Goal: Transaction & Acquisition: Purchase product/service

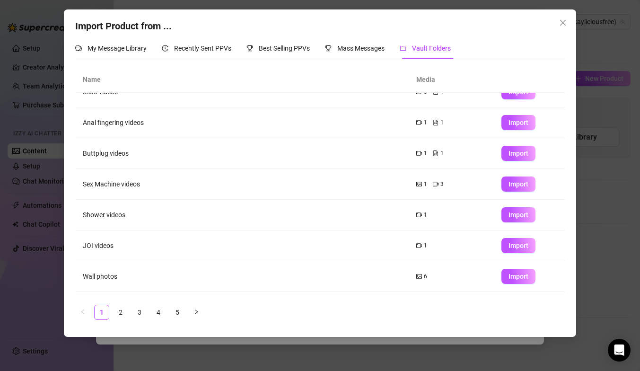
scroll to position [48, 0]
click at [511, 185] on span "Import" at bounding box center [518, 183] width 20 height 8
type textarea "Type your message here..."
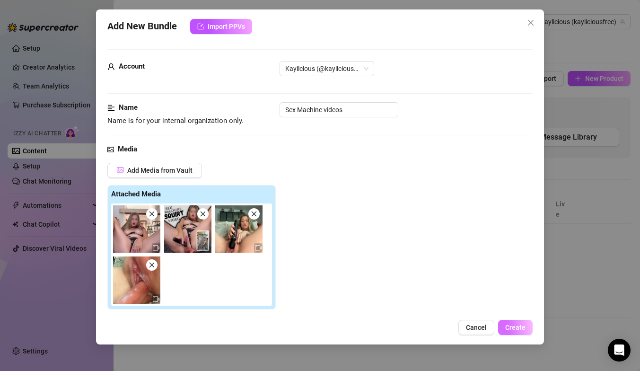
click at [511, 326] on span "Create" at bounding box center [515, 327] width 20 height 8
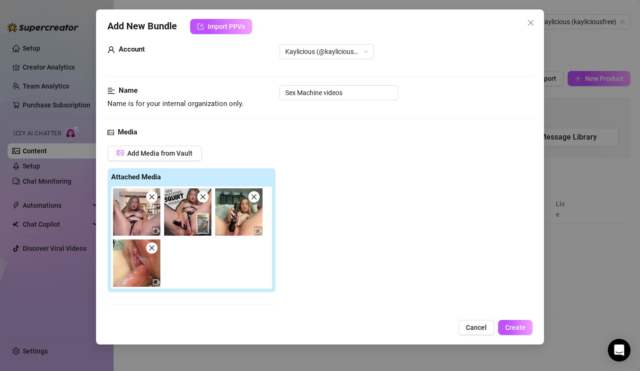
click at [255, 201] on span at bounding box center [253, 196] width 11 height 11
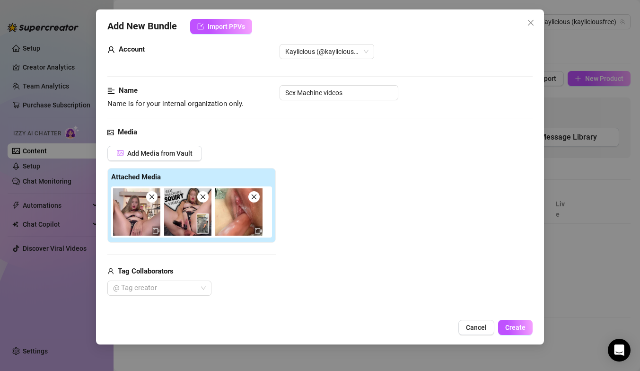
click at [254, 198] on icon "close" at bounding box center [254, 196] width 7 height 7
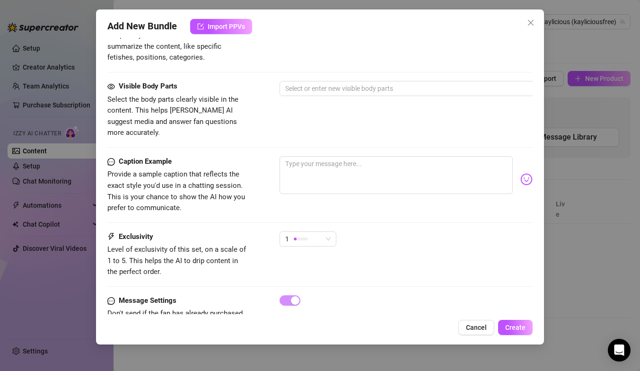
scroll to position [494, 0]
click at [303, 238] on div at bounding box center [301, 239] width 14 height 3
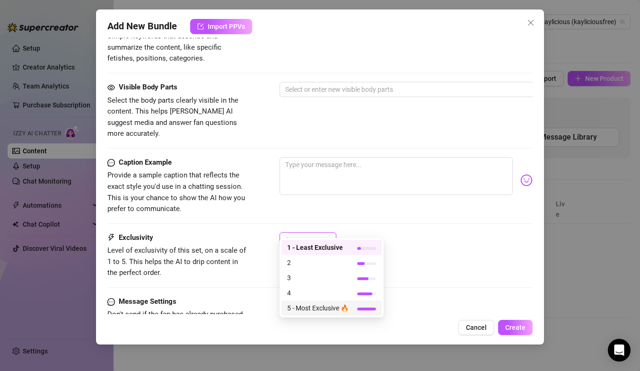
click at [313, 308] on span "5 - Most Exclusive 🔥" at bounding box center [317, 308] width 61 height 10
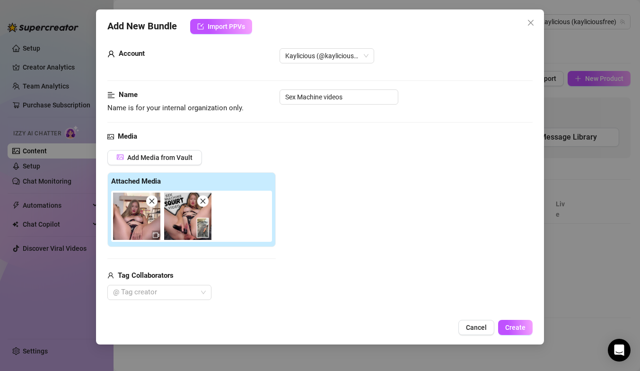
scroll to position [10, 0]
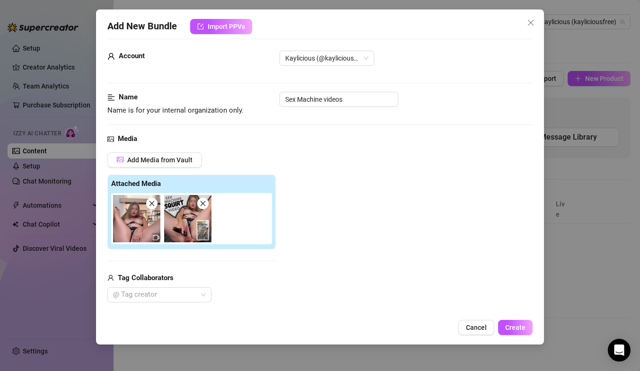
click at [202, 203] on icon "close" at bounding box center [202, 203] width 7 height 7
click at [235, 268] on div "Add Media from Vault Attached Media Tag Collaborators @ Tag creator" at bounding box center [191, 227] width 168 height 150
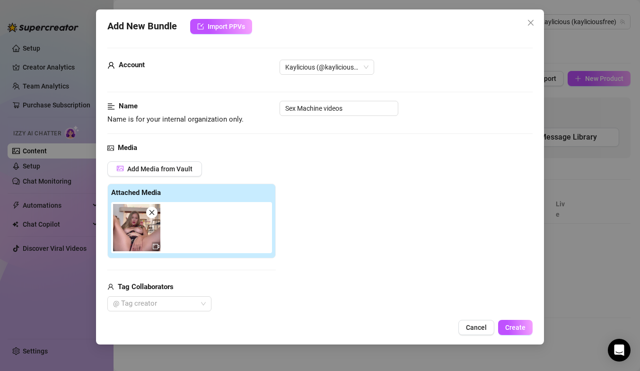
scroll to position [0, 0]
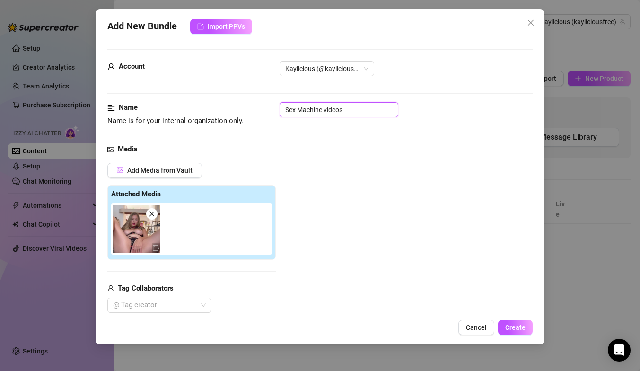
click at [344, 109] on input "Sex Machine videos" at bounding box center [338, 109] width 119 height 15
type input "Sex Machine squirt"
click at [364, 178] on div "Add Media from Vault Attached Media Tag Collaborators @ Tag creator" at bounding box center [319, 238] width 425 height 150
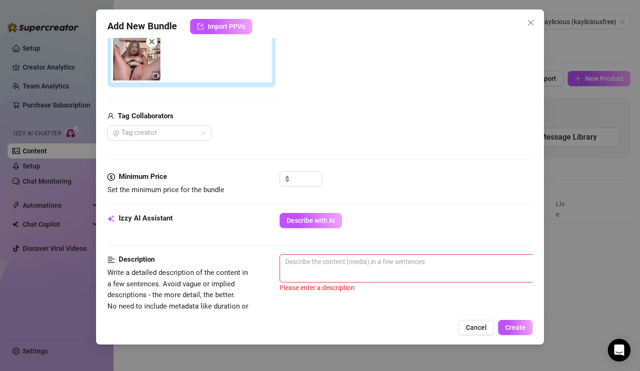
scroll to position [176, 0]
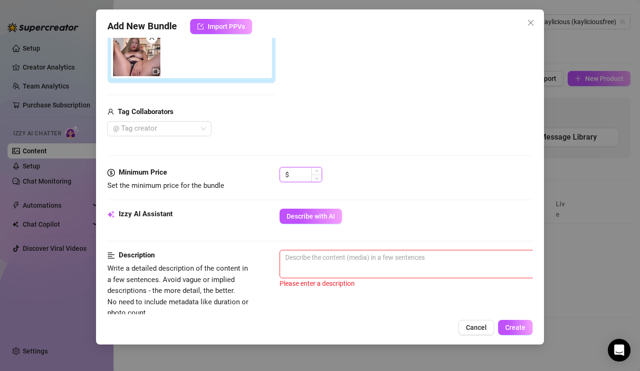
click at [297, 175] on input at bounding box center [306, 174] width 31 height 14
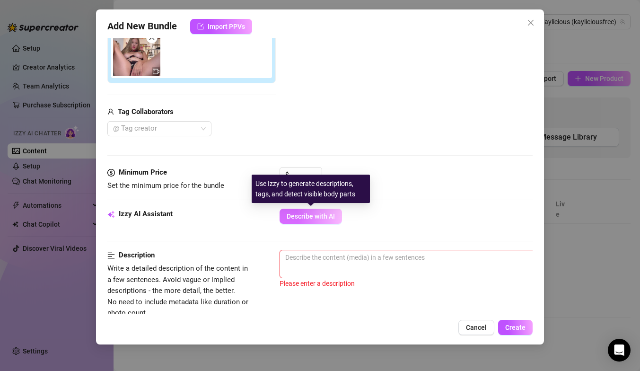
click at [310, 216] on span "Describe with AI" at bounding box center [310, 216] width 48 height 8
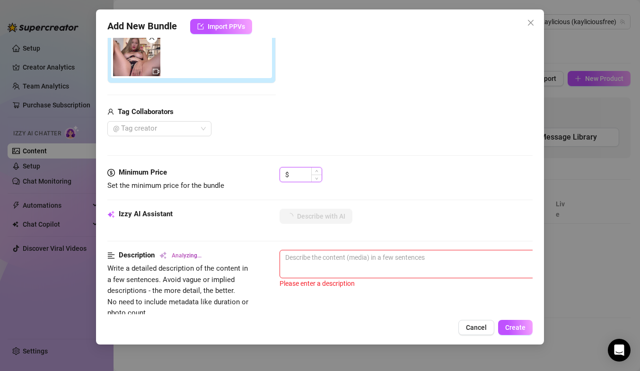
click at [295, 171] on input at bounding box center [306, 174] width 31 height 14
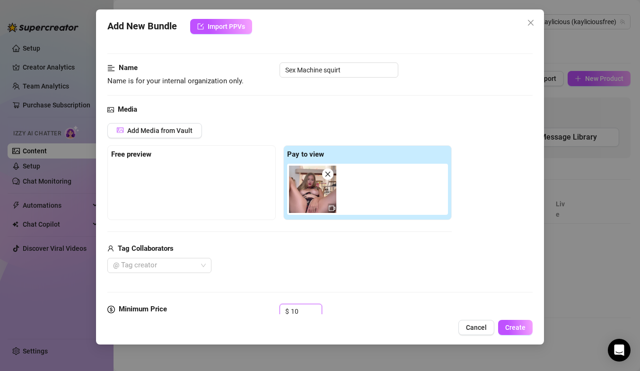
scroll to position [31, 0]
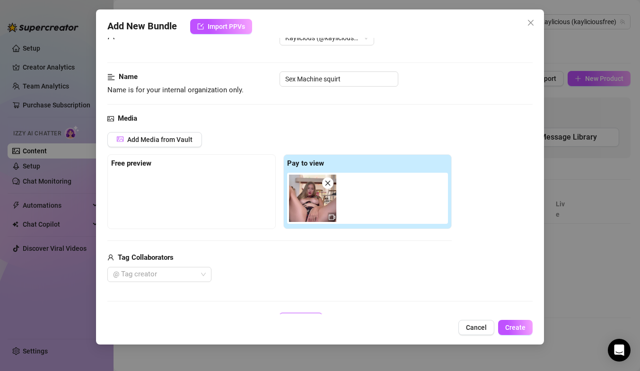
type input "10"
click at [161, 171] on div "Free preview" at bounding box center [191, 191] width 168 height 75
click at [159, 140] on span "Add Media from Vault" at bounding box center [159, 140] width 65 height 8
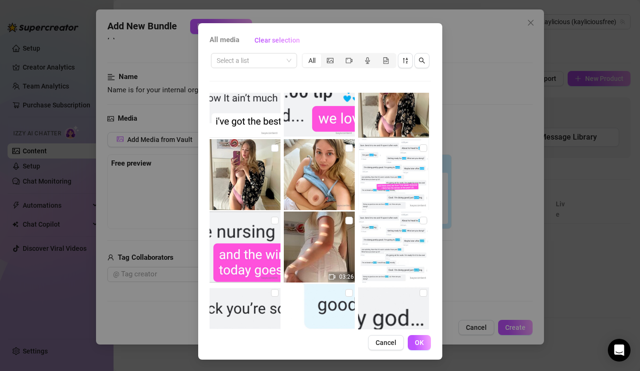
scroll to position [0, 0]
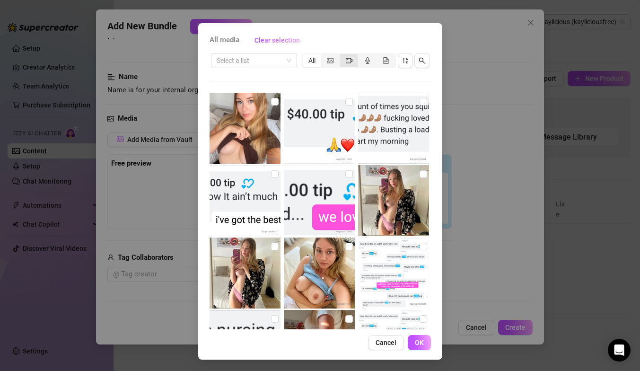
click at [344, 61] on div "segmented control" at bounding box center [348, 60] width 18 height 13
click at [342, 55] on input "segmented control" at bounding box center [342, 55] width 0 height 0
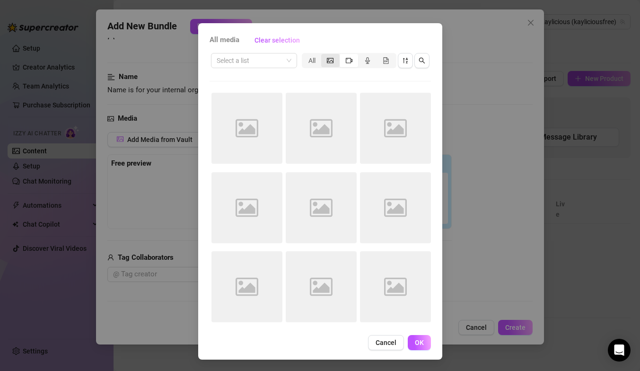
click at [328, 61] on icon "picture" at bounding box center [330, 60] width 7 height 7
click at [323, 55] on input "segmented control" at bounding box center [323, 55] width 0 height 0
type textarea "[PERSON_NAME]"
type textarea "[PERSON_NAME] is"
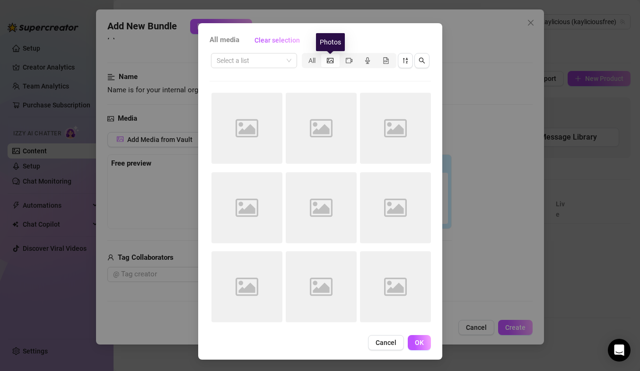
type textarea "[PERSON_NAME] is"
type textarea "[PERSON_NAME] is lying"
type textarea "[PERSON_NAME] is lying back"
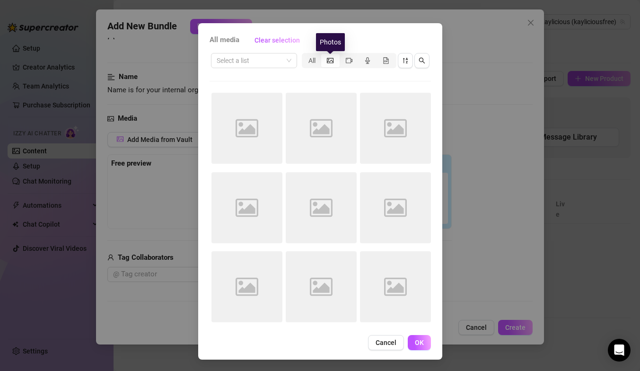
type textarea "[PERSON_NAME] is lying back in"
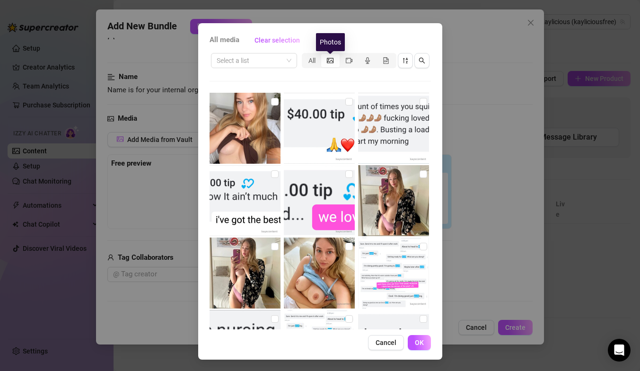
type textarea "[PERSON_NAME] is lying back in lingerie"
type textarea "[PERSON_NAME] is lying back in lingerie with"
type textarea "[PERSON_NAME] is lying back in lingerie with her"
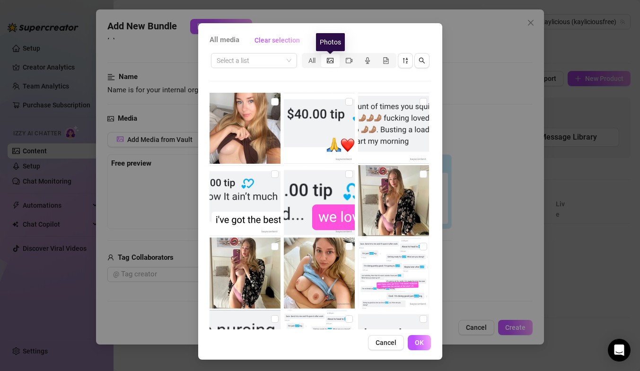
type textarea "[PERSON_NAME] is lying back in lingerie with her"
type textarea "[PERSON_NAME] is lying back in lingerie with her legs"
type textarea "[PERSON_NAME] is lying back in lingerie with her legs spread"
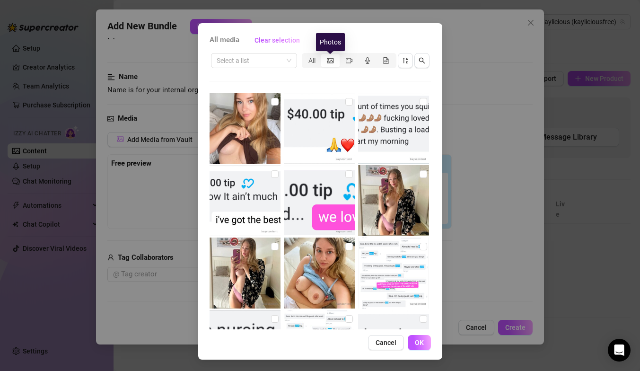
type textarea "[PERSON_NAME] is lying back in lingerie with her legs spread wide,"
type textarea "[PERSON_NAME] is lying back in lingerie with her legs spread wide, fully"
type textarea "[PERSON_NAME] is lying back in lingerie with her legs spread wide, fully exposi…"
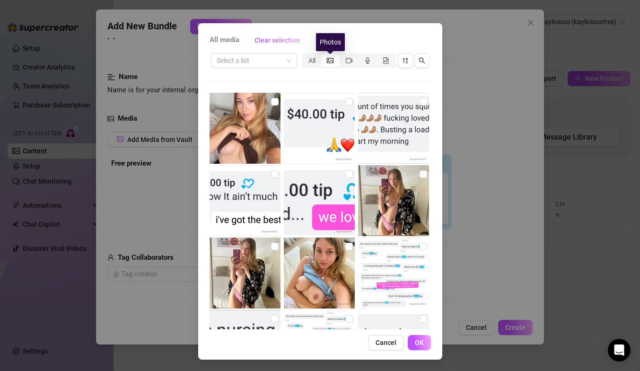
type textarea "[PERSON_NAME] is lying back in lingerie with her legs spread wide, fully exposi…"
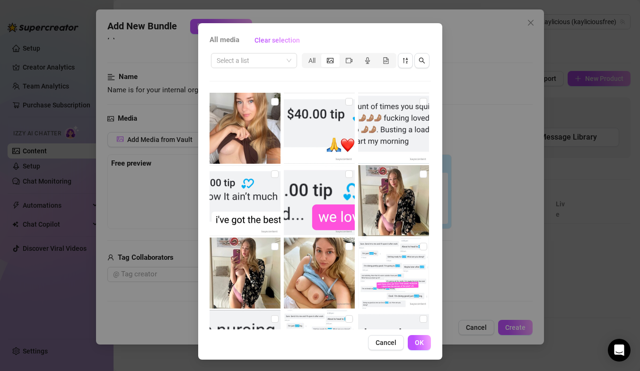
type textarea "[PERSON_NAME] is lying back in lingerie with her legs spread wide, fully exposi…"
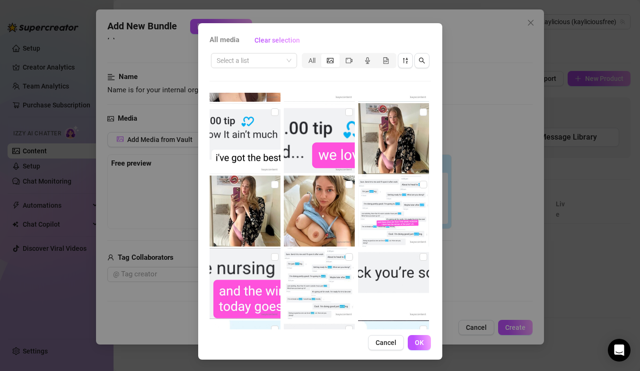
type textarea "[PERSON_NAME] is lying back in lingerie with her legs spread wide, fully exposi…"
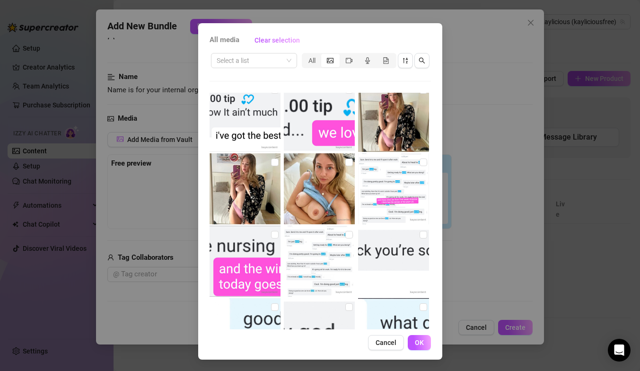
type textarea "[PERSON_NAME] is lying back in lingerie with her legs spread wide, fully exposi…"
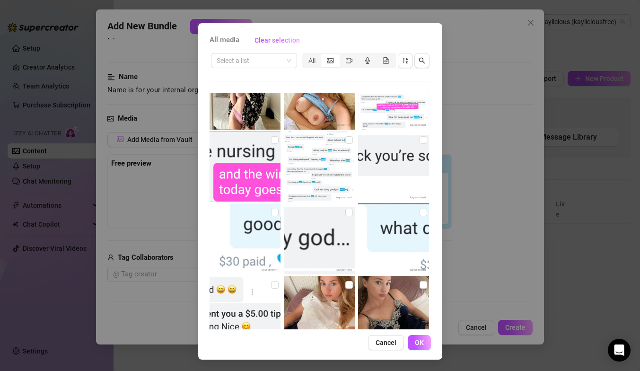
type textarea "[PERSON_NAME] is lying back in lingerie with her legs spread wide, fully exposi…"
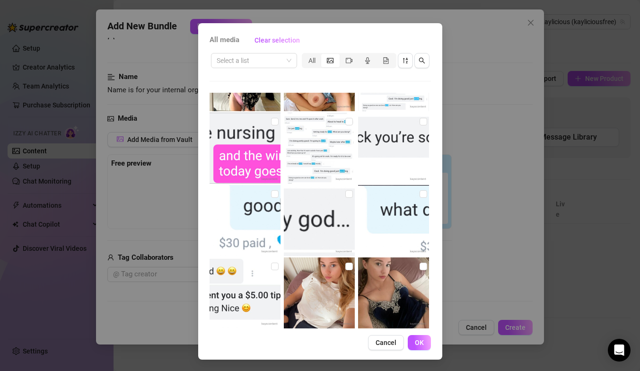
type textarea "[PERSON_NAME] is lying back in lingerie with her legs spread wide, fully exposi…"
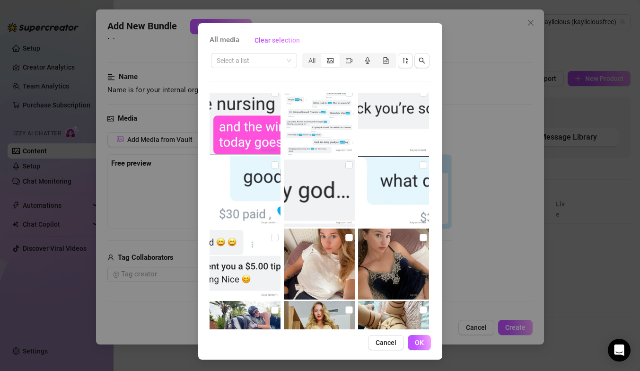
type textarea "[PERSON_NAME] is lying back in lingerie with her legs spread wide, fully exposi…"
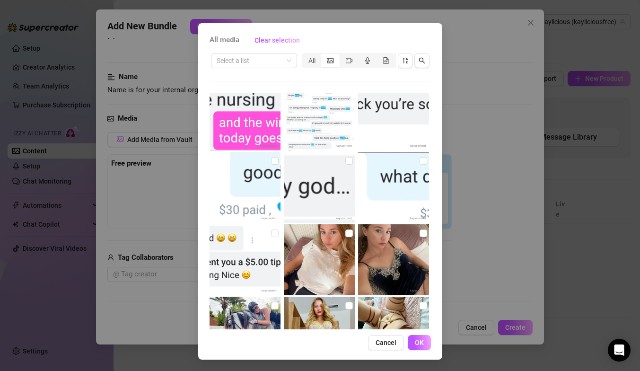
type textarea "[PERSON_NAME] is lying back in lingerie with her legs spread wide, fully exposi…"
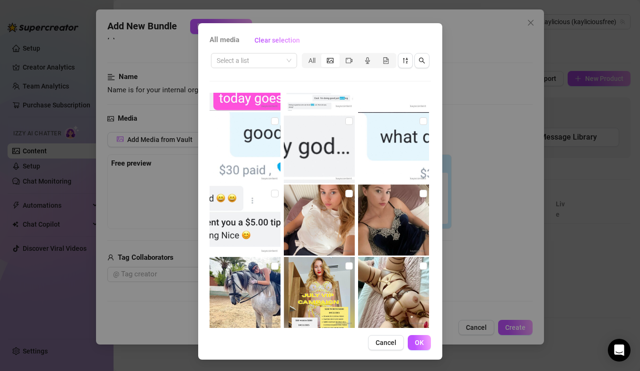
type textarea "[PERSON_NAME] is lying back in lingerie with her legs spread wide, fully exposi…"
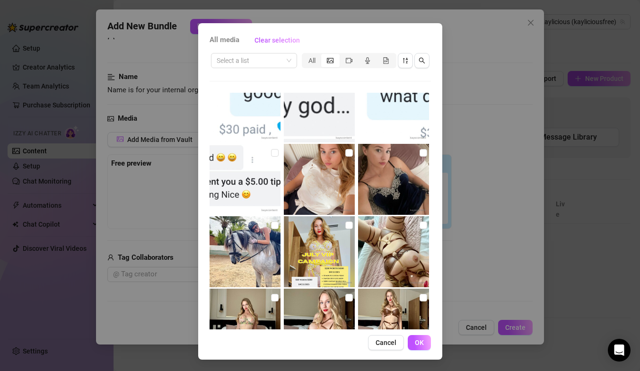
type textarea "[PERSON_NAME] is lying back in lingerie with her legs spread wide, fully exposi…"
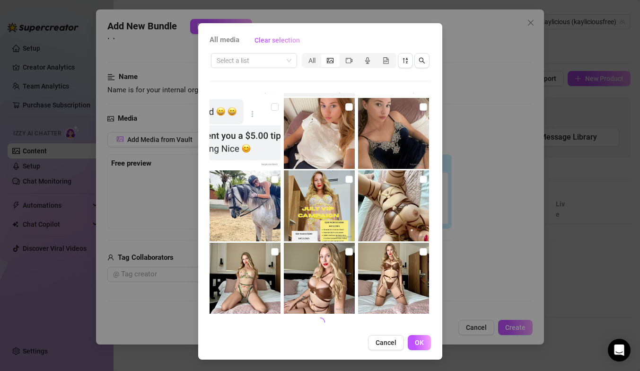
type textarea "[PERSON_NAME] is lying back in lingerie with her legs spread wide, fully exposi…"
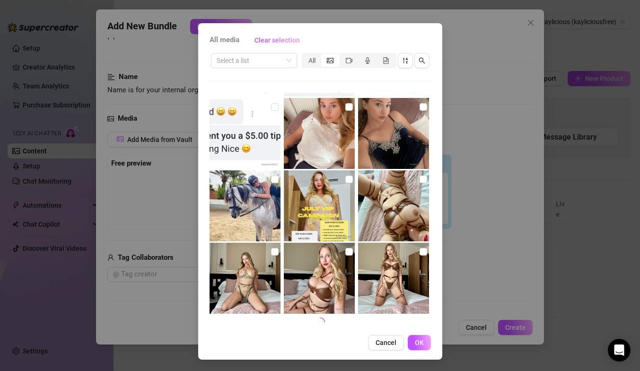
type textarea "[PERSON_NAME] is lying back in lingerie with her legs spread wide, fully exposi…"
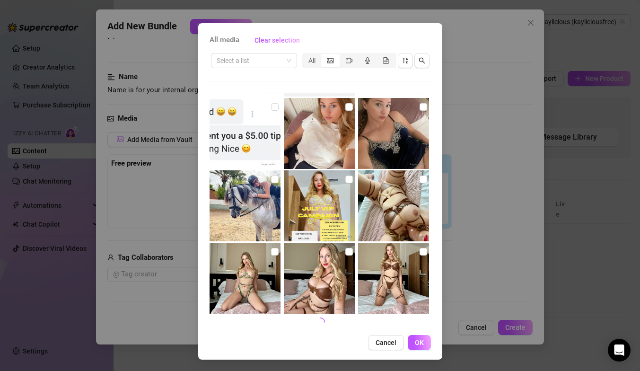
type textarea "[PERSON_NAME] is lying back in lingerie with her legs spread wide, fully exposi…"
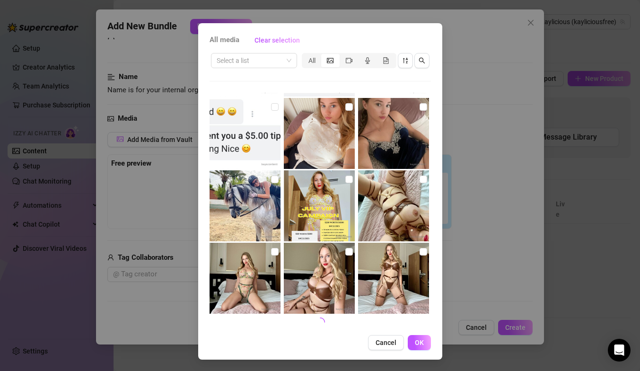
type textarea "[PERSON_NAME] is lying back in lingerie with her legs spread wide, fully exposi…"
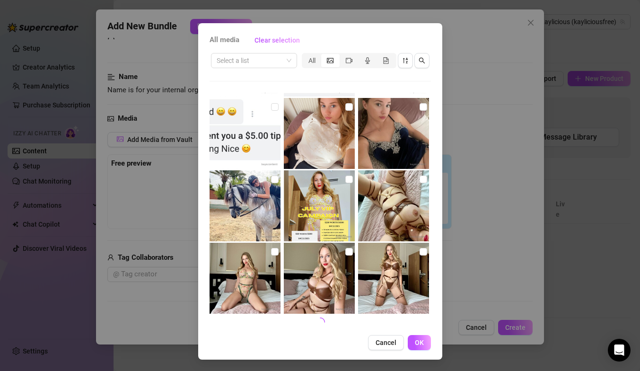
type textarea "[PERSON_NAME] is lying back in lingerie with her legs spread wide, fully exposi…"
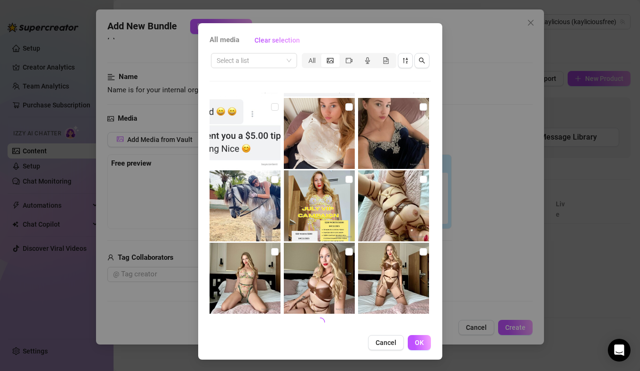
type textarea "[PERSON_NAME] is lying back in lingerie with her legs spread wide, fully exposi…"
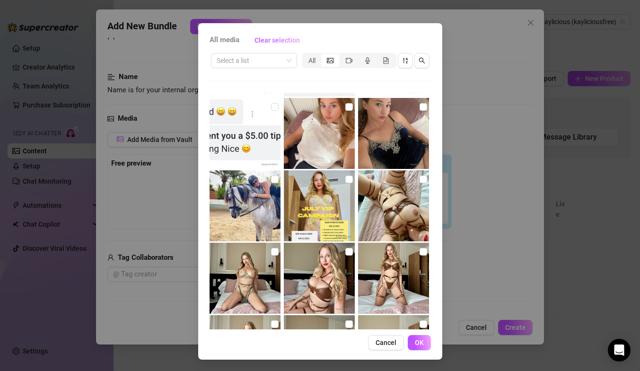
type textarea "[PERSON_NAME] is lying back in lingerie with her legs spread wide, fully exposi…"
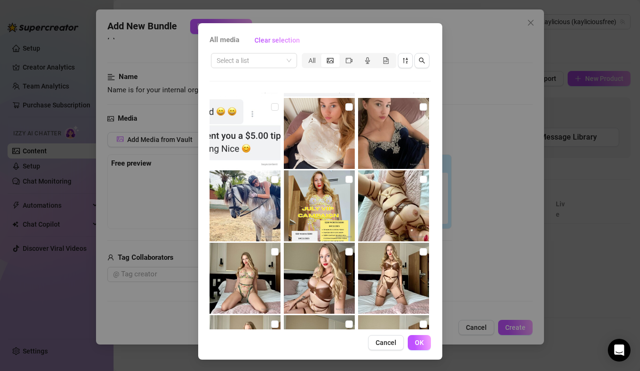
type textarea "[PERSON_NAME] is lying back in lingerie with her legs spread wide, fully exposi…"
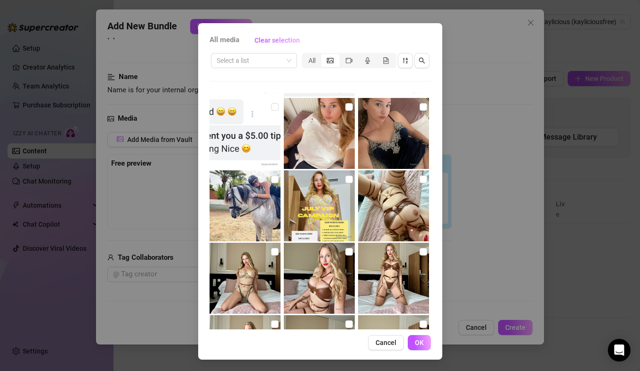
type textarea "[PERSON_NAME] is lying back in lingerie with her legs spread wide, fully exposi…"
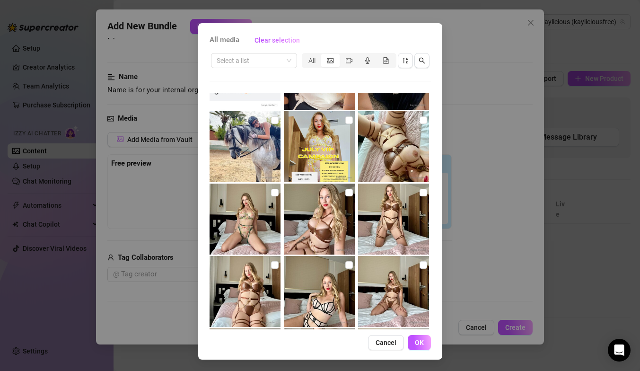
type textarea "[PERSON_NAME] is lying back in lingerie with her legs spread wide, fully exposi…"
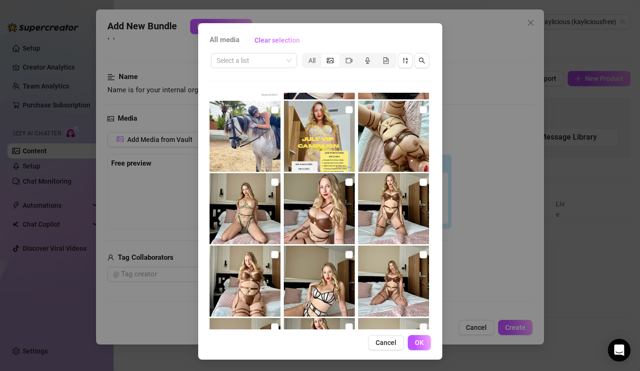
type textarea "[PERSON_NAME] is lying back in lingerie with her legs spread wide, fully exposi…"
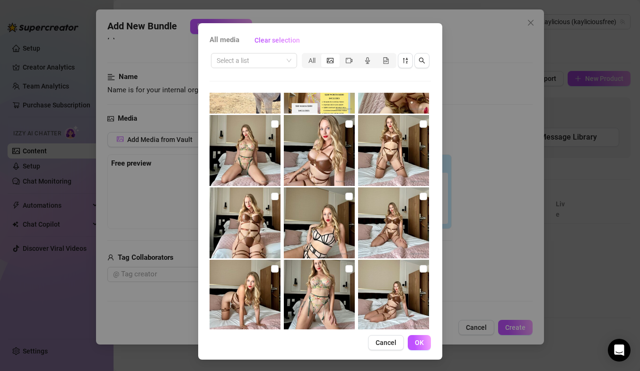
type textarea "[PERSON_NAME] is lying back in lingerie with her legs spread wide, fully exposi…"
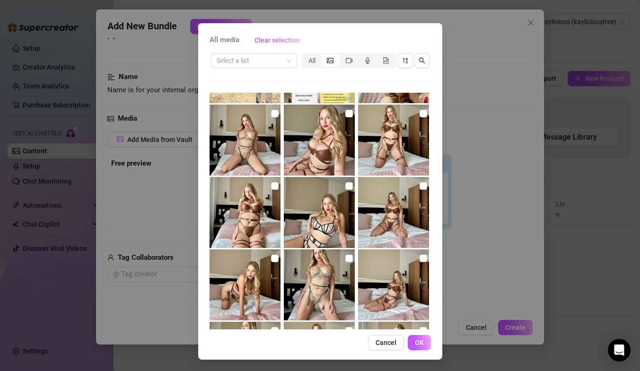
type textarea "[PERSON_NAME] is lying back in lingerie with her legs spread wide, fully exposi…"
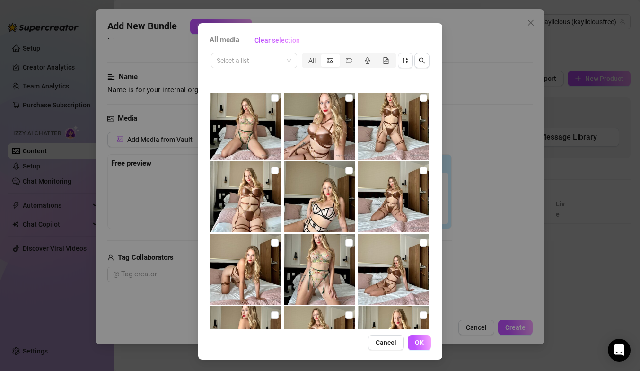
type textarea "[PERSON_NAME] is lying back in lingerie with her legs spread wide, fully exposi…"
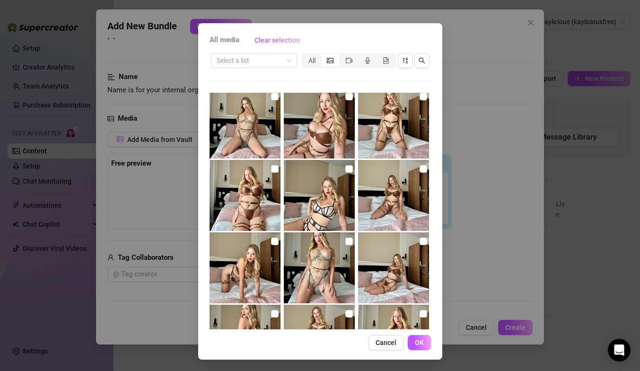
type textarea "[PERSON_NAME] is lying back in lingerie with her legs spread wide, fully exposi…"
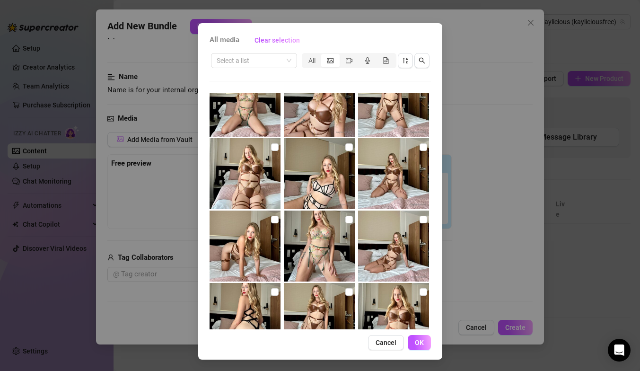
type textarea "[PERSON_NAME] is lying back in lingerie with her legs spread wide, fully exposi…"
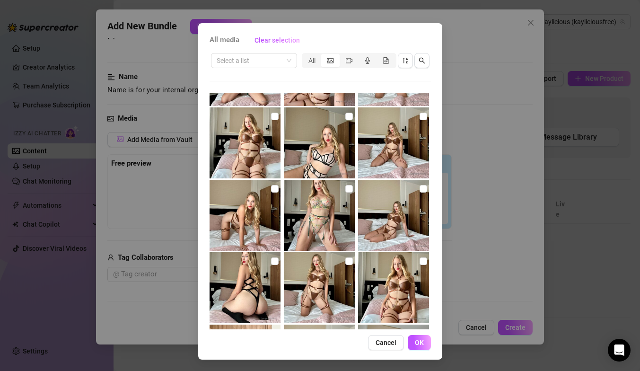
type textarea "[PERSON_NAME] is lying back in lingerie with her legs spread wide, fully exposi…"
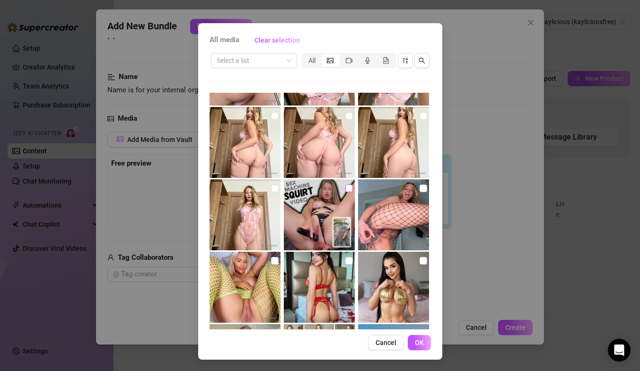
scroll to position [3172, 0]
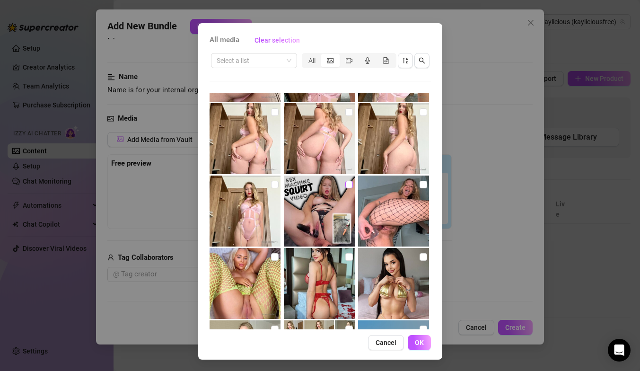
click at [348, 184] on input "checkbox" at bounding box center [349, 185] width 8 height 8
checkbox input "true"
click at [413, 340] on button "OK" at bounding box center [418, 342] width 23 height 15
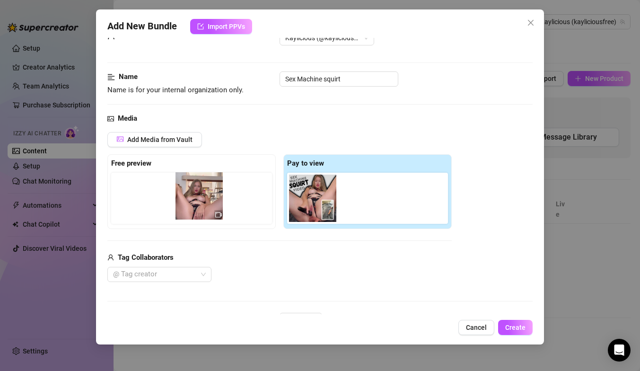
drag, startPoint x: 319, startPoint y: 207, endPoint x: 198, endPoint y: 202, distance: 121.6
click at [198, 202] on div "Free preview Pay to view" at bounding box center [279, 191] width 344 height 75
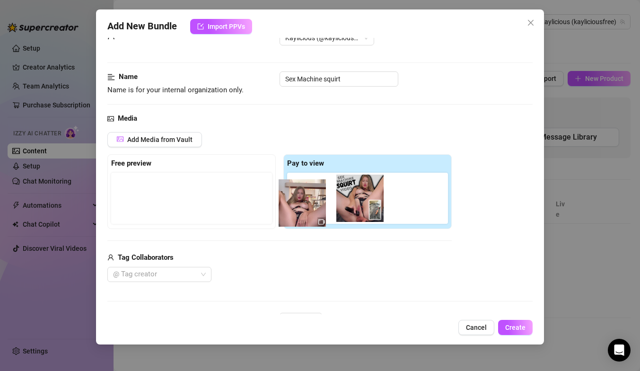
drag, startPoint x: 140, startPoint y: 201, endPoint x: 346, endPoint y: 194, distance: 205.8
click at [346, 194] on div "Free preview Pay to view" at bounding box center [279, 191] width 344 height 75
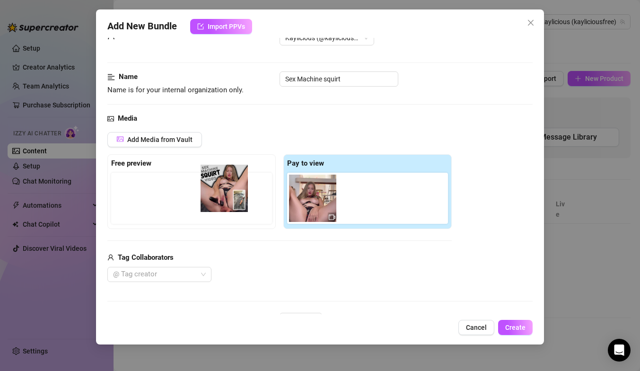
drag, startPoint x: 308, startPoint y: 210, endPoint x: 209, endPoint y: 199, distance: 99.3
click at [209, 199] on div "Free preview Pay to view" at bounding box center [279, 191] width 344 height 75
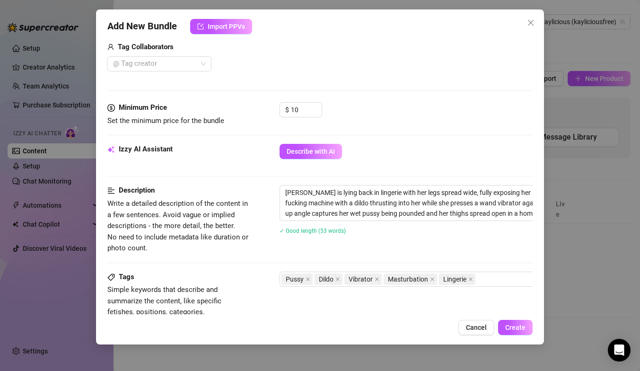
scroll to position [242, 0]
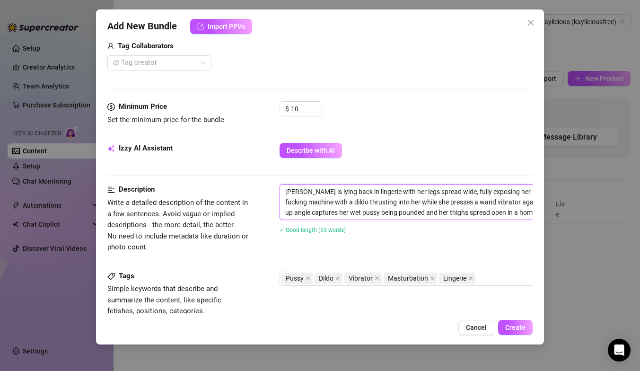
click at [307, 200] on textarea "[PERSON_NAME] is lying back in lingerie with her legs spread wide, fully exposi…" at bounding box center [445, 201] width 330 height 35
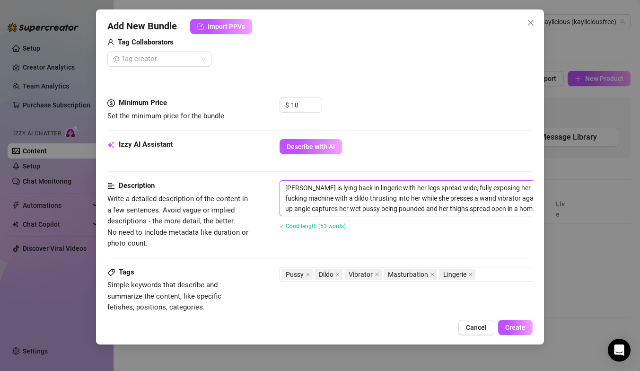
scroll to position [243, 0]
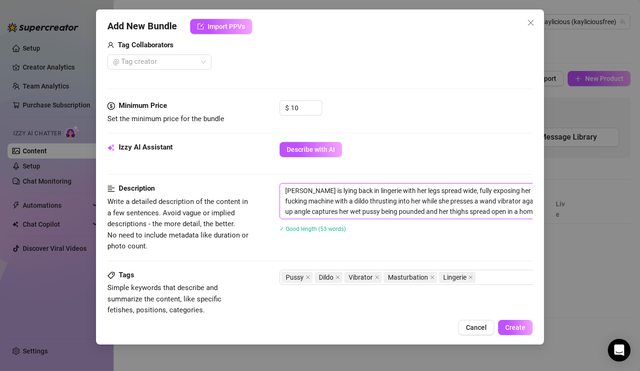
drag, startPoint x: 285, startPoint y: 191, endPoint x: 523, endPoint y: 216, distance: 240.0
click at [524, 216] on textarea "[PERSON_NAME] is lying back in lingerie with her legs spread wide, fully exposi…" at bounding box center [445, 200] width 330 height 35
type textarea "ng."
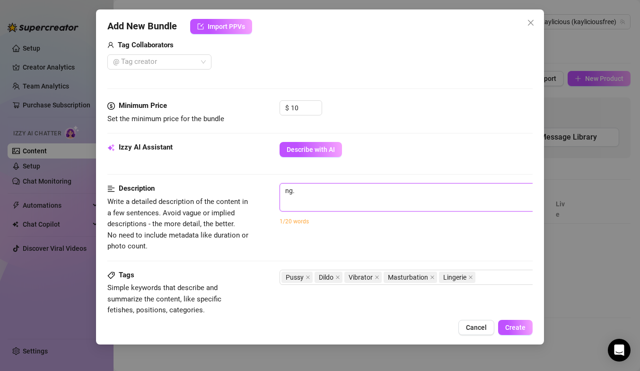
click at [329, 194] on textarea "ng." at bounding box center [445, 190] width 330 height 14
type textarea "ng"
type textarea "n"
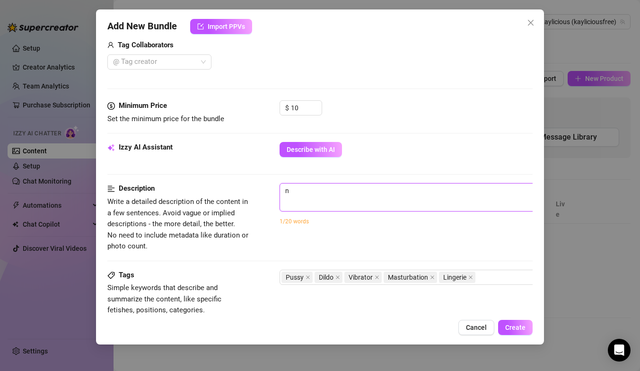
type textarea "Describe the content (media) in a few sentences"
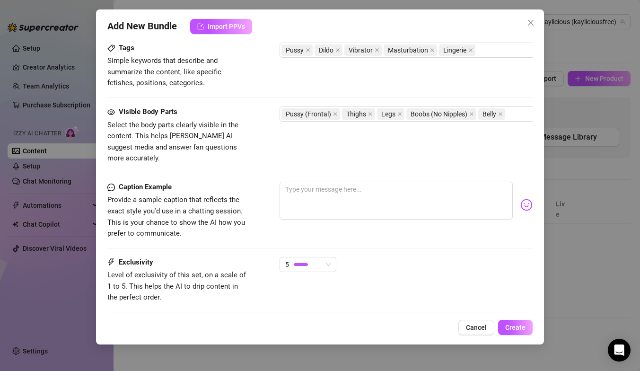
scroll to position [465, 0]
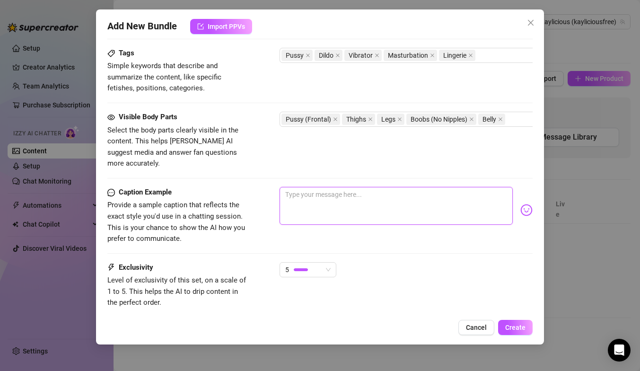
click at [297, 187] on textarea at bounding box center [395, 206] width 233 height 38
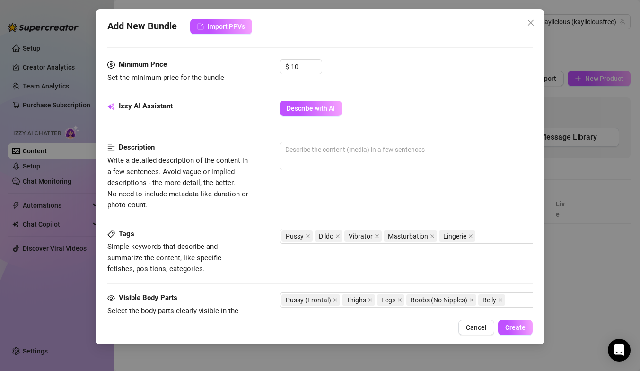
scroll to position [277, 0]
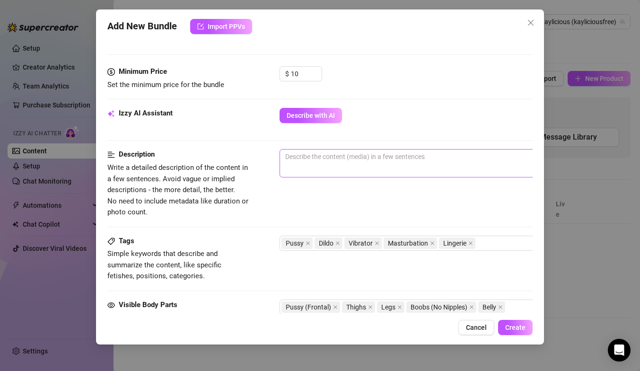
click at [298, 164] on span "0 / 1000" at bounding box center [444, 163] width 331 height 28
click at [300, 159] on textarea at bounding box center [445, 156] width 330 height 14
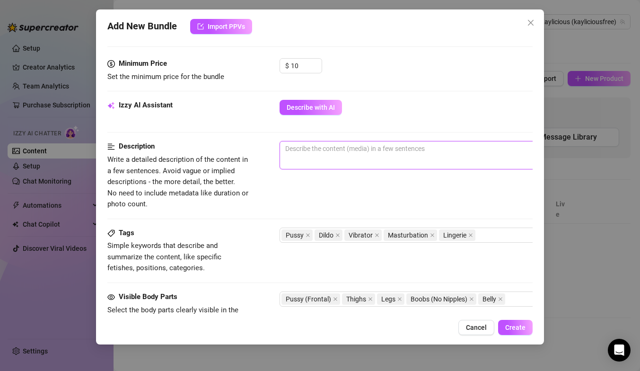
scroll to position [287, 0]
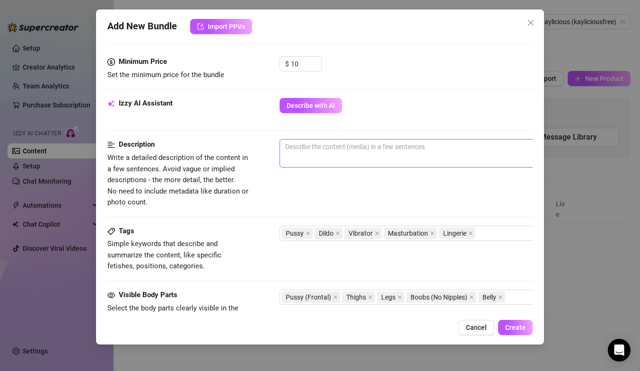
type textarea "l"
type textarea "la"
type textarea "lay"
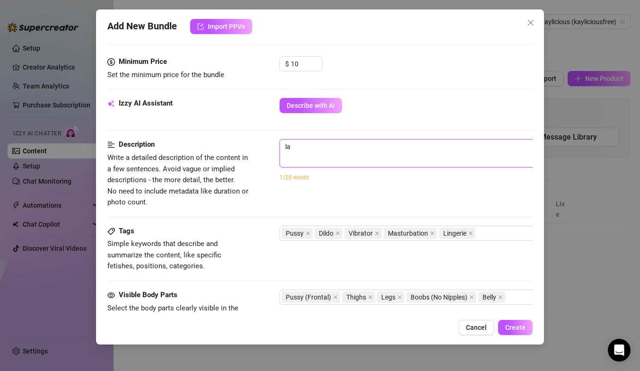
type textarea "lay"
type textarea "layi"
type textarea "layin"
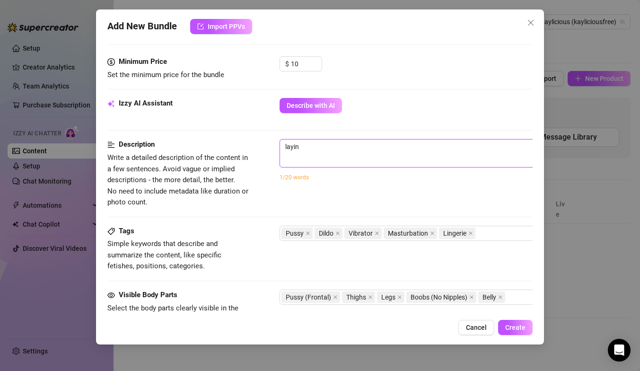
type textarea "laying"
type textarea "laying b"
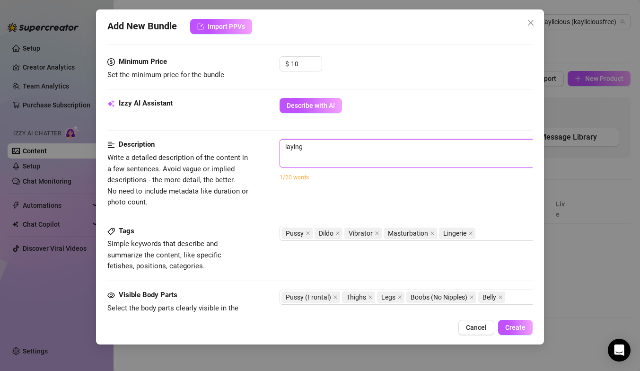
type textarea "laying b"
type textarea "laying ba"
type textarea "laying bac"
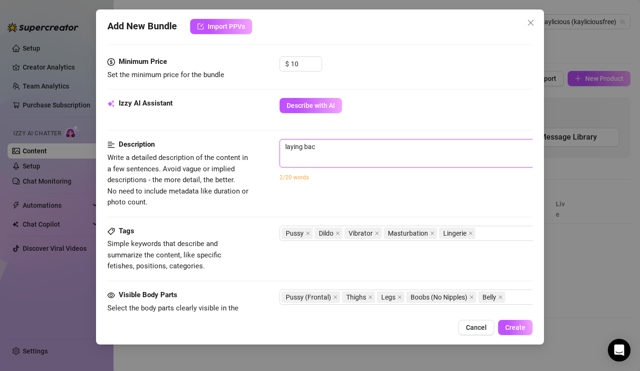
type textarea "laying back"
type textarea "laying back s"
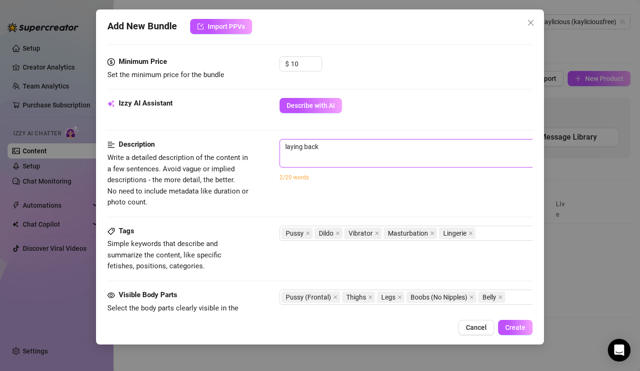
type textarea "laying back s"
type textarea "laying back"
type textarea "laying back u"
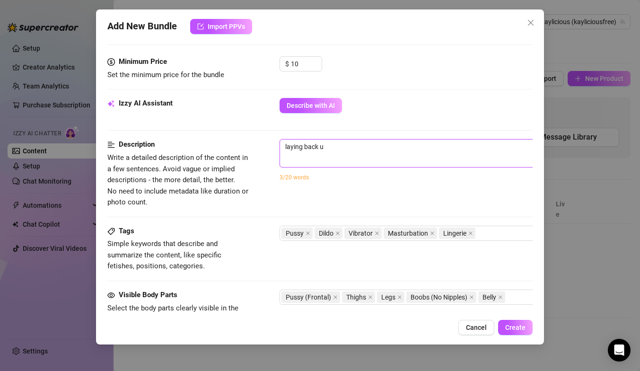
type textarea "laying back us"
type textarea "laying back usi"
type textarea "laying back usin"
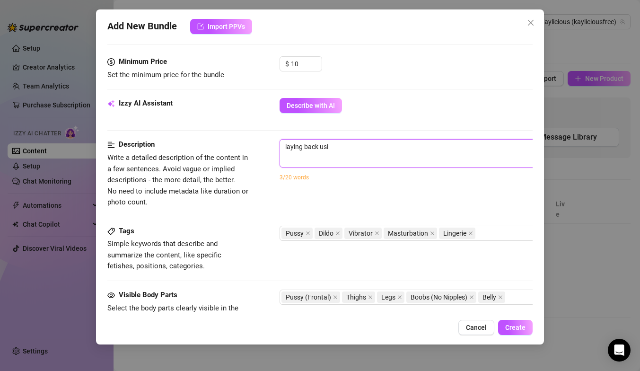
type textarea "laying back usin"
type textarea "laying back using"
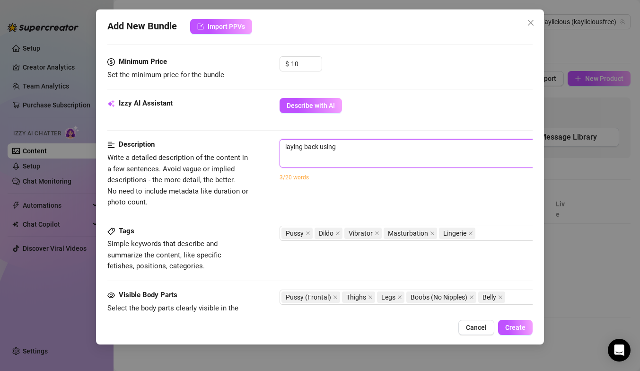
type textarea "laying back using d"
type textarea "laying back using"
type textarea "laying back using s"
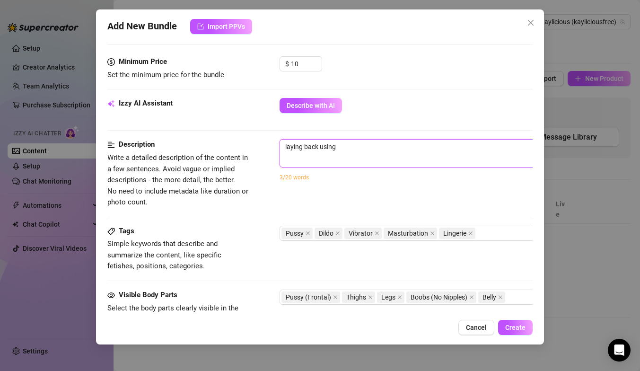
type textarea "laying back using s"
type textarea "laying back using se"
type textarea "laying back using sex"
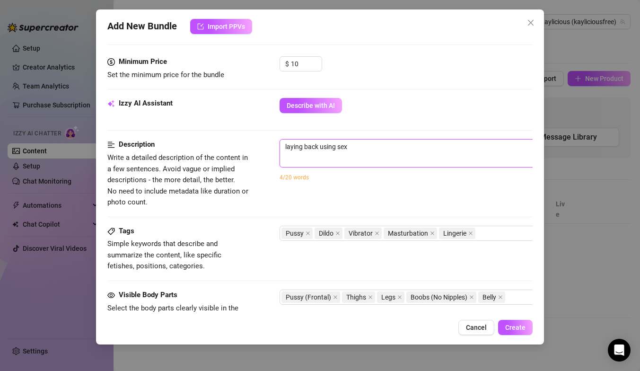
type textarea "laying back using sex"
type textarea "laying back using sex [DEMOGRAPHIC_DATA]"
type textarea "laying back using sex ma"
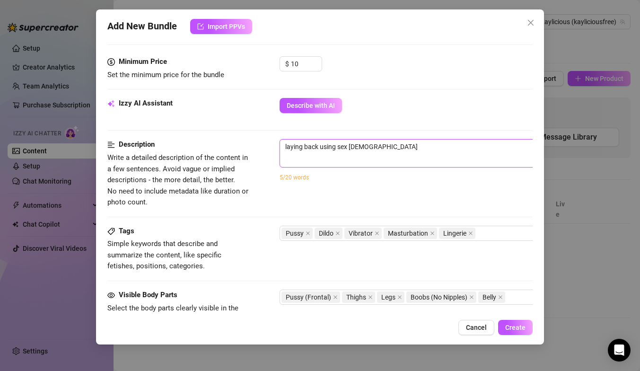
type textarea "laying back using sex ma"
type textarea "laying back using sex mac"
type textarea "laying back using sex ma"
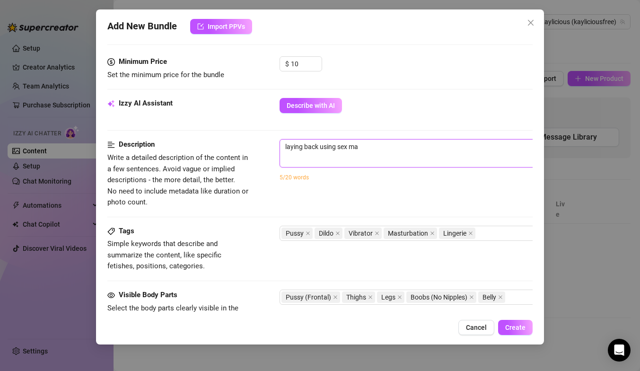
type textarea "laying back using sex mac"
type textarea "laying back using sex maci"
type textarea "laying back using sex mac"
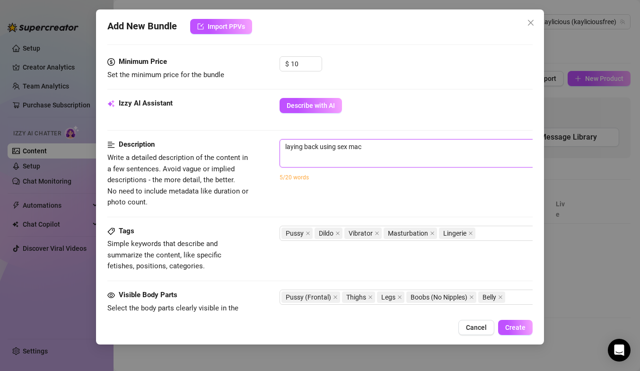
type textarea "laying back using sex mach"
type textarea "laying back using sex machi"
type textarea "laying back using sex machin"
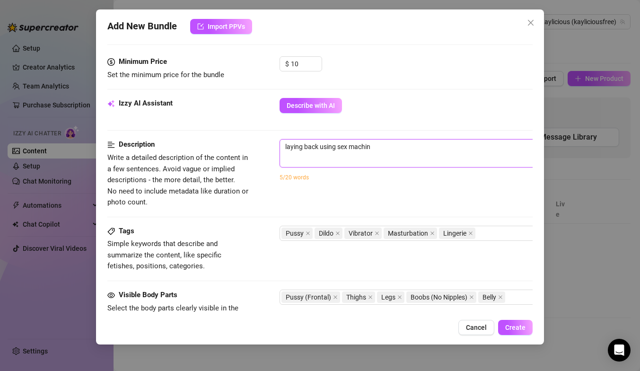
type textarea "laying back using sex machine"
type textarea "laying back using sex machine s"
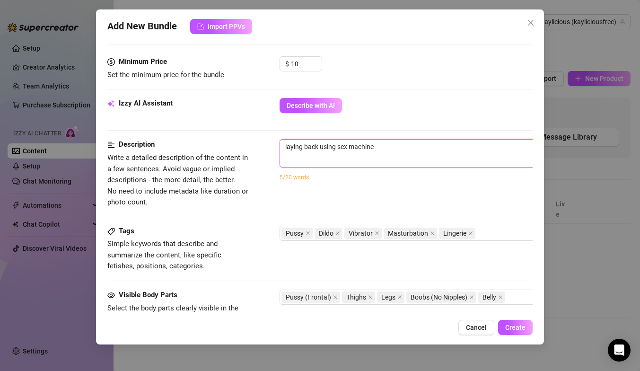
type textarea "laying back using sex machine s"
type textarea "laying back using sex machine sq"
type textarea "laying back using sex machine squ"
type textarea "laying back using sex machine squi"
type textarea "laying back using sex machine squir"
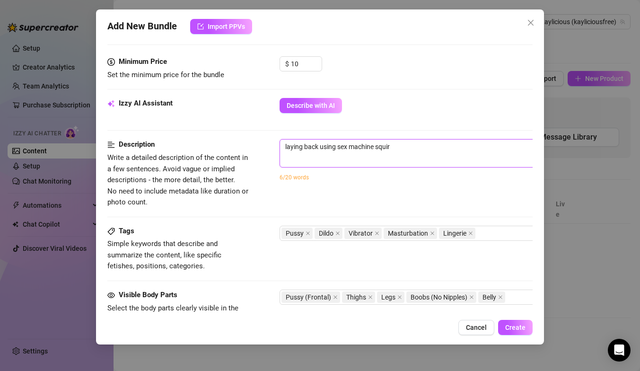
type textarea "laying back using sex machine squirt"
click at [338, 148] on textarea "laying back using sex machine squirting during the whole video" at bounding box center [445, 146] width 330 height 14
click at [494, 148] on textarea "laying back using the sex machine squirting during the whole video" at bounding box center [445, 146] width 330 height 14
click at [485, 150] on textarea "laying back using the sex machine squirting during the whole video" at bounding box center [445, 146] width 330 height 14
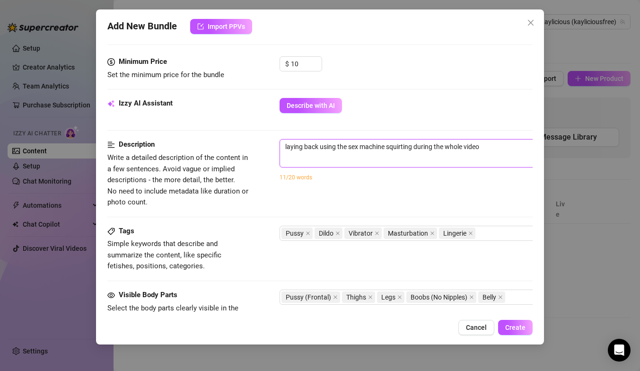
click at [317, 145] on textarea "laying back using the sex machine squirting during the whole video" at bounding box center [445, 146] width 330 height 14
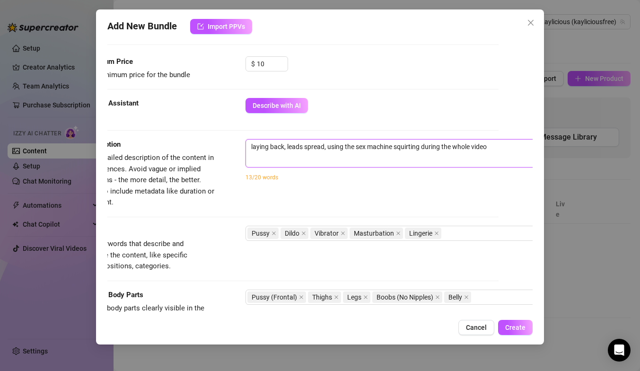
scroll to position [287, 42]
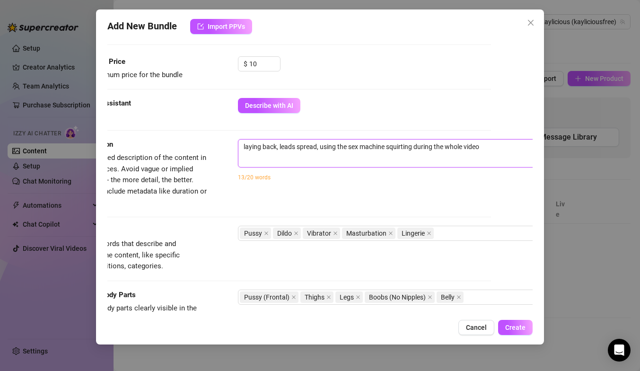
click at [478, 148] on textarea "laying back, leads spread, using the sex machine squirting during the whole vid…" at bounding box center [403, 146] width 330 height 14
click at [414, 148] on textarea "laying back, leads spread, using the sex machine squirting during the whole vid…" at bounding box center [403, 146] width 330 height 14
click at [507, 147] on textarea "laying back, leads spread, using the sex machine squirting non stop during the …" at bounding box center [403, 146] width 330 height 14
click at [387, 149] on textarea "laying back, leads spread, using the sex machine squirting non stop during the …" at bounding box center [403, 146] width 330 height 14
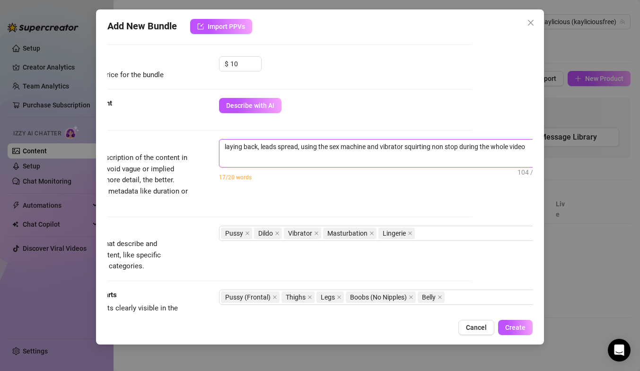
scroll to position [287, 78]
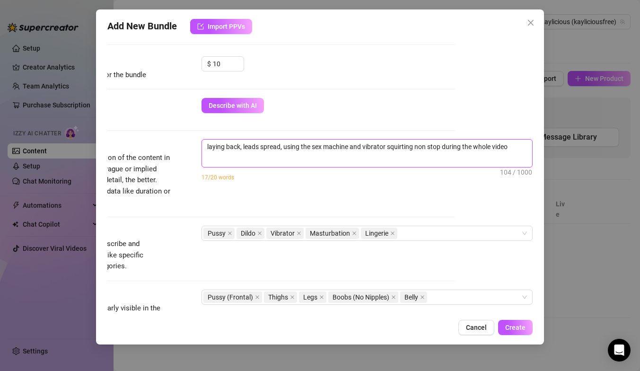
click at [511, 147] on textarea "laying back, leads spread, using the sex machine and vibrator squirting non sto…" at bounding box center [367, 146] width 330 height 14
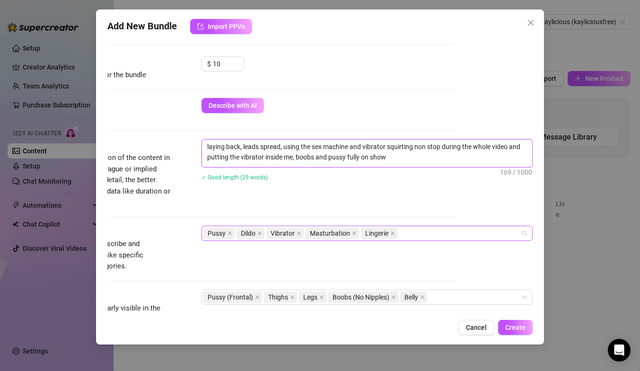
click at [426, 233] on div "Pussy Dildo Vibrator Masturbation Lingerie" at bounding box center [361, 232] width 317 height 13
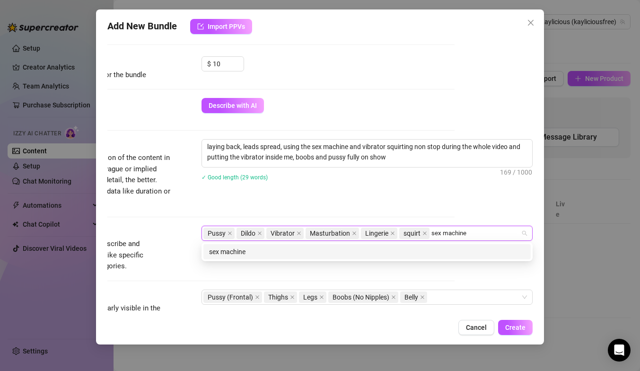
click at [224, 249] on div "sex machine" at bounding box center [367, 251] width 316 height 10
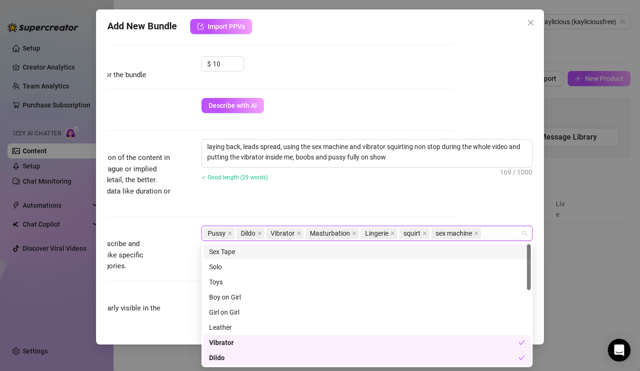
click at [242, 204] on div "Description Write a detailed description of the content in a few sentences. Avo…" at bounding box center [241, 173] width 425 height 69
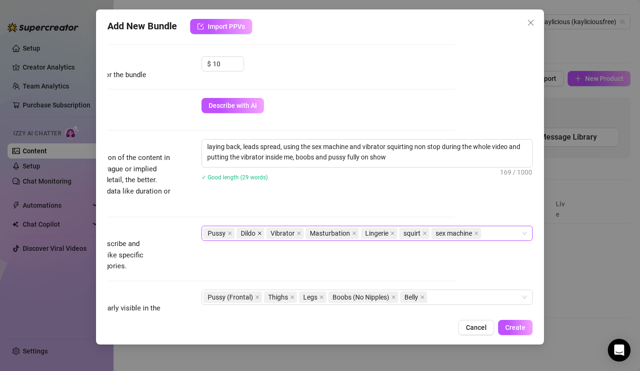
click at [260, 233] on icon "close" at bounding box center [259, 233] width 5 height 5
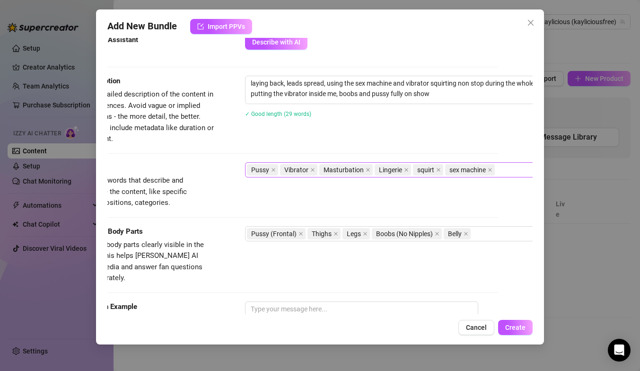
scroll to position [350, 42]
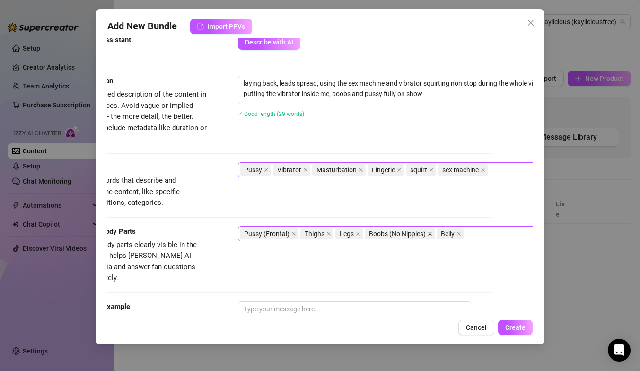
click at [429, 232] on icon "close" at bounding box center [430, 234] width 4 height 4
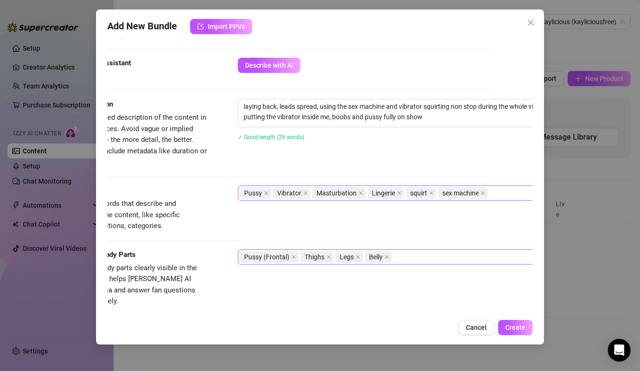
scroll to position [329, 42]
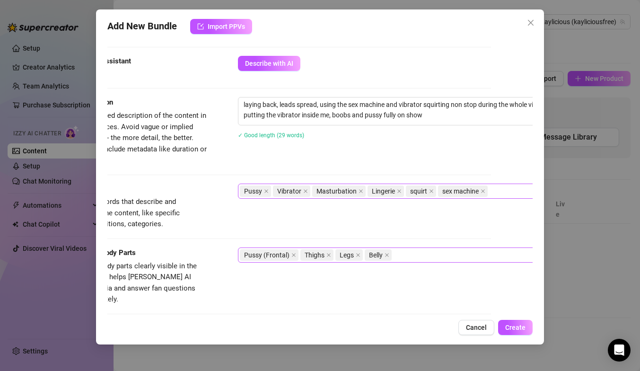
click at [387, 254] on icon "close" at bounding box center [386, 254] width 5 height 5
click at [373, 252] on div "Pussy (Frontal) Thighs Legs" at bounding box center [398, 254] width 317 height 13
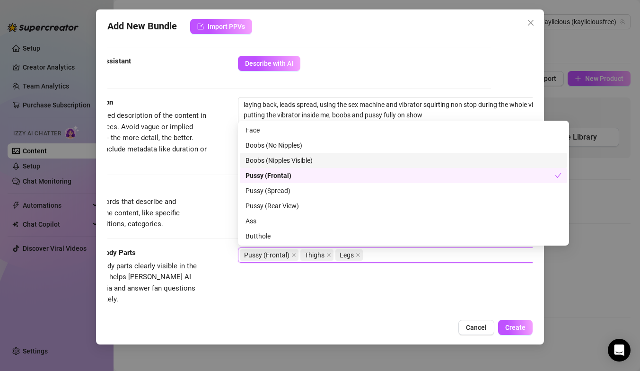
click at [303, 159] on div "Boobs (Nipples Visible)" at bounding box center [403, 160] width 316 height 10
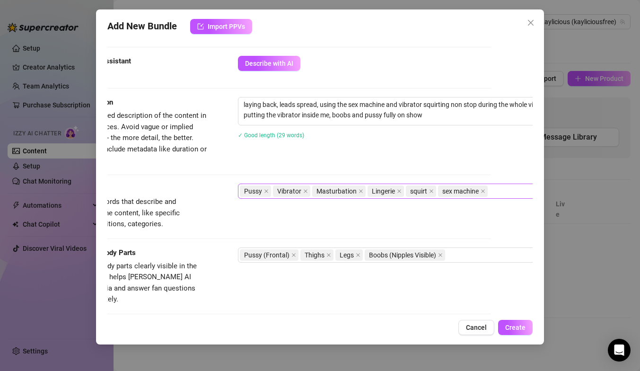
click at [198, 175] on div "Description Write a detailed description of the content in a few sentences. Avo…" at bounding box center [278, 140] width 425 height 86
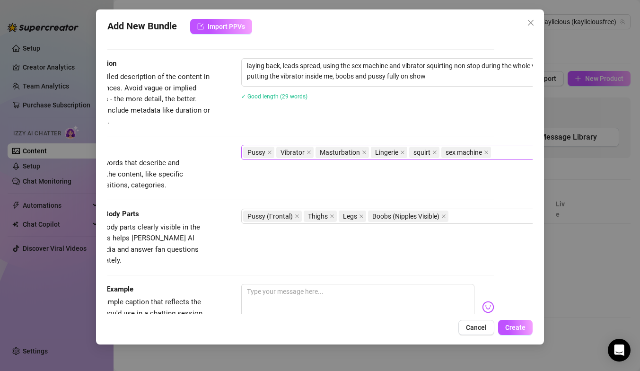
scroll to position [372, 38]
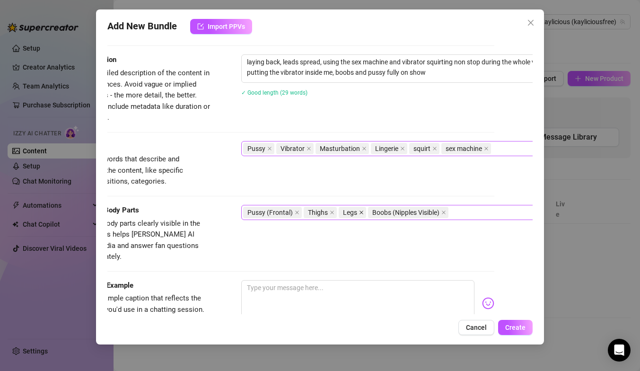
click at [360, 211] on icon "close" at bounding box center [361, 212] width 4 height 4
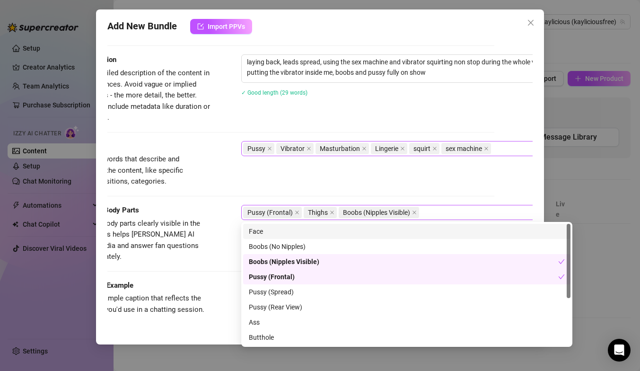
click at [432, 210] on div "Pussy (Frontal) Thighs Boobs (Nipples Visible)" at bounding box center [401, 212] width 317 height 13
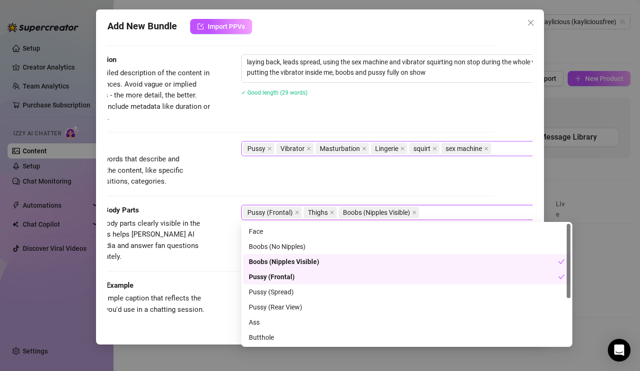
click at [203, 261] on div "Visible Body Parts Select the body parts clearly visible in the content. This h…" at bounding box center [281, 242] width 425 height 75
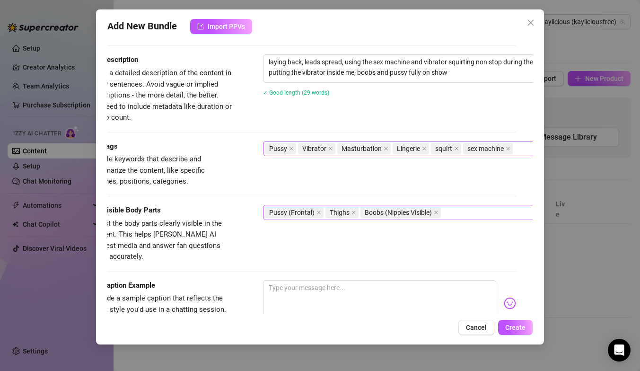
scroll to position [372, 17]
click at [472, 208] on div "Pussy (Frontal) Thighs Boobs (Nipples Visible)" at bounding box center [422, 212] width 317 height 13
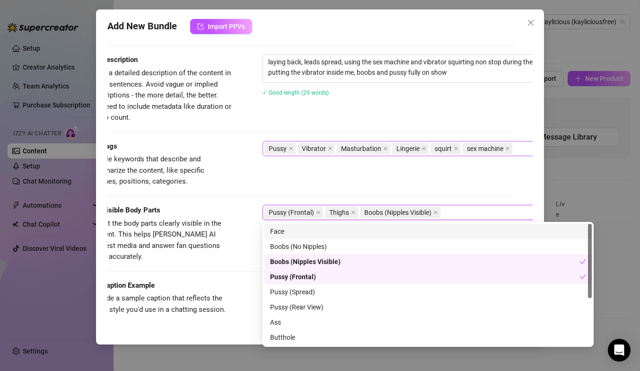
click at [277, 231] on div "Face" at bounding box center [428, 231] width 316 height 10
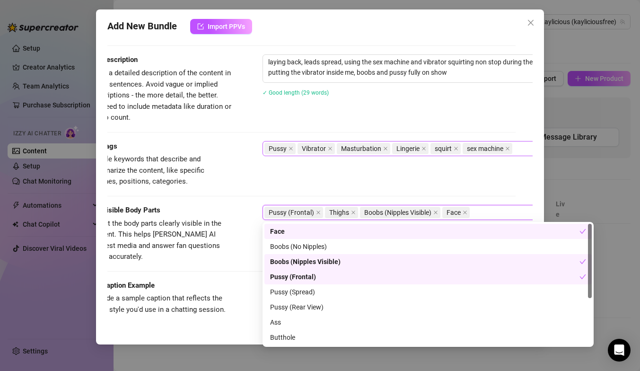
click at [242, 225] on div "Visible Body Parts Select the body parts clearly visible in the content. This h…" at bounding box center [302, 234] width 425 height 58
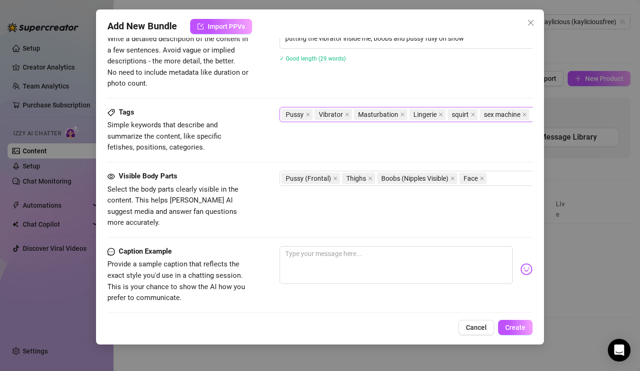
scroll to position [425, 0]
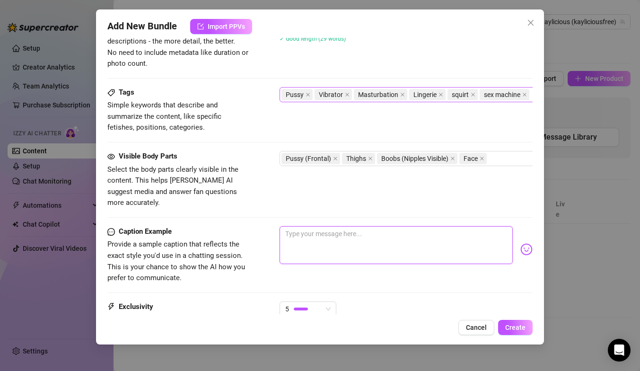
click at [310, 226] on textarea at bounding box center [395, 245] width 233 height 38
click at [332, 226] on textarea "here is my video squirting for 7 minutes stragiht" at bounding box center [395, 245] width 233 height 38
click at [504, 226] on textarea "here is my video with my sex machine and squirting for 7 minutes stragiht" at bounding box center [395, 245] width 233 height 38
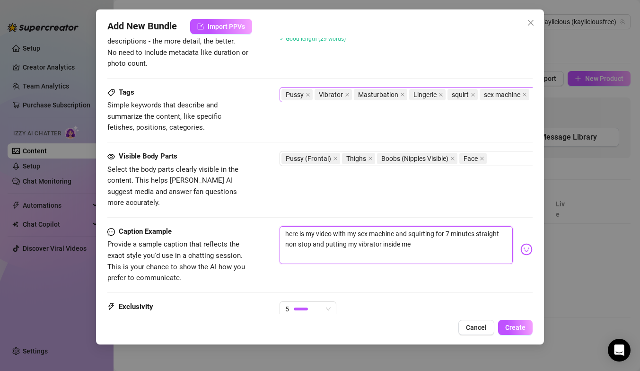
click at [407, 226] on textarea "here is my video with my sex machine and squirting for 7 minutes straight non s…" at bounding box center [395, 245] width 233 height 38
click at [419, 236] on textarea "here is my video with my sex machine, squirting for 7 minutes straight non stop…" at bounding box center [395, 245] width 233 height 38
click at [399, 226] on textarea "here is my video with my sex machine, squirting for 7 minutes straight non stop…" at bounding box center [395, 245] width 233 height 38
drag, startPoint x: 407, startPoint y: 233, endPoint x: 504, endPoint y: 229, distance: 97.0
click at [504, 231] on textarea "here is my video with my sex machine, putting my vibator inside me and squirtin…" at bounding box center [395, 245] width 233 height 38
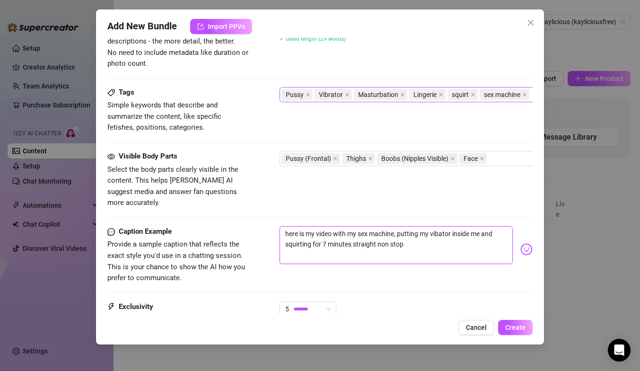
click at [441, 226] on textarea "here is my video with my sex machine, putting my vibator inside me and squirtin…" at bounding box center [395, 245] width 233 height 38
click at [316, 226] on textarea "here is my video with my sex machine, putting my vibrator inside me and squirti…" at bounding box center [395, 245] width 233 height 38
click at [455, 236] on textarea "here is my most explicit video with my sex machine, putting my vibrator inside …" at bounding box center [395, 245] width 233 height 38
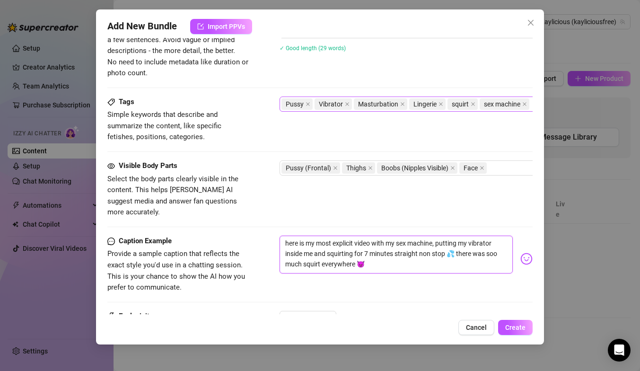
scroll to position [418, 0]
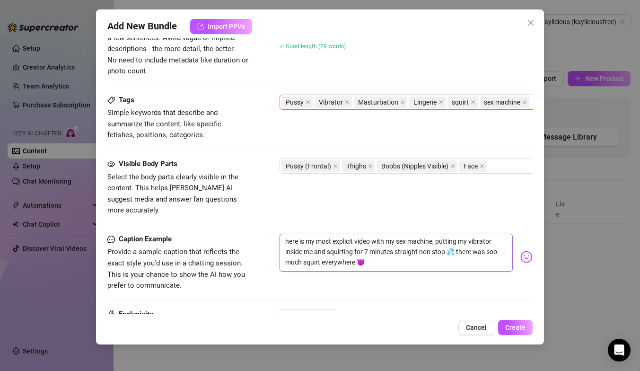
drag, startPoint x: 328, startPoint y: 240, endPoint x: 321, endPoint y: 234, distance: 8.7
click at [322, 236] on textarea "here is my most explicit video with my sex machine, putting my vibrator inside …" at bounding box center [395, 253] width 233 height 38
click at [327, 240] on textarea "here is my most explicit video with my sex machine, putting my vibrator inside …" at bounding box center [395, 253] width 233 height 38
drag, startPoint x: 327, startPoint y: 241, endPoint x: 278, endPoint y: 229, distance: 50.7
click at [278, 234] on div "Caption Example Provide a sample caption that reflects the exact style you'd us…" at bounding box center [319, 263] width 425 height 58
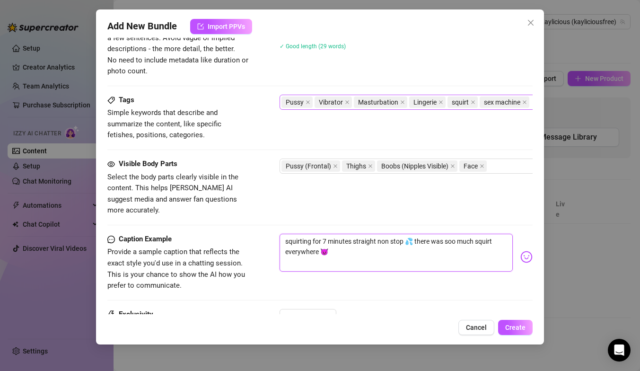
click at [311, 234] on textarea "squirting for 7 minutes straight non stop 💦 there was soo much squirt everywher…" at bounding box center [395, 253] width 233 height 38
drag, startPoint x: 431, startPoint y: 230, endPoint x: 382, endPoint y: 231, distance: 48.7
click at [380, 234] on textarea "squirting non stop for 7 minutes straight non stop 💦 there was soo much squirt …" at bounding box center [395, 253] width 233 height 38
click at [449, 239] on textarea "squirting non stop for 7 minutes straight with my sex machine and vibrator insi…" at bounding box center [395, 253] width 233 height 38
click at [440, 279] on div "Caption Example Provide a sample caption that reflects the exact style you'd us…" at bounding box center [319, 263] width 425 height 58
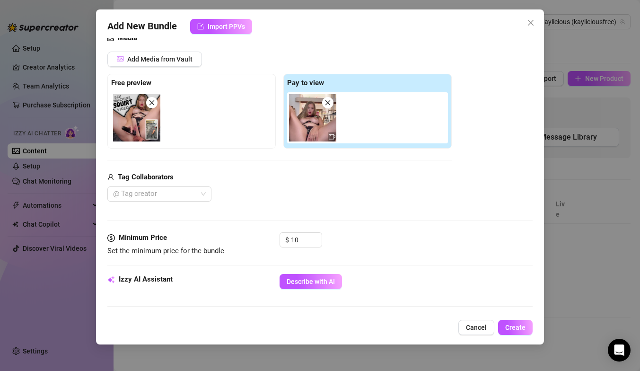
scroll to position [123, 0]
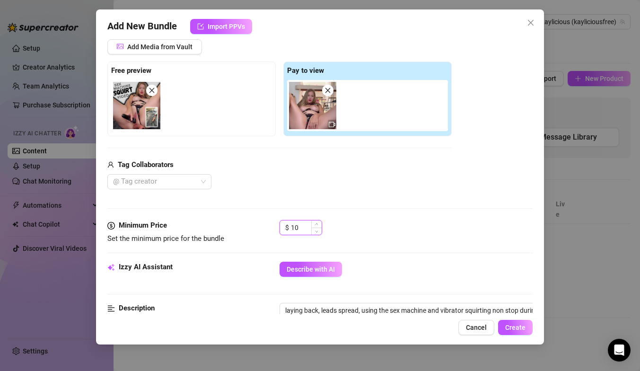
click at [302, 227] on input "10" at bounding box center [306, 227] width 31 height 14
click at [328, 194] on div "Media Add Media from Vault Free preview Pay to view Tag Collaborators @ Tag cre…" at bounding box center [319, 119] width 425 height 199
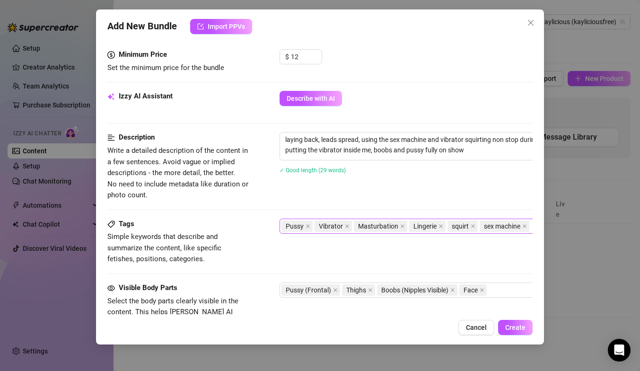
scroll to position [295, 0]
click at [304, 56] on input "12" at bounding box center [306, 56] width 31 height 14
click at [357, 75] on div "Minimum Price Set the minimum price for the bundle $ 10" at bounding box center [319, 70] width 425 height 42
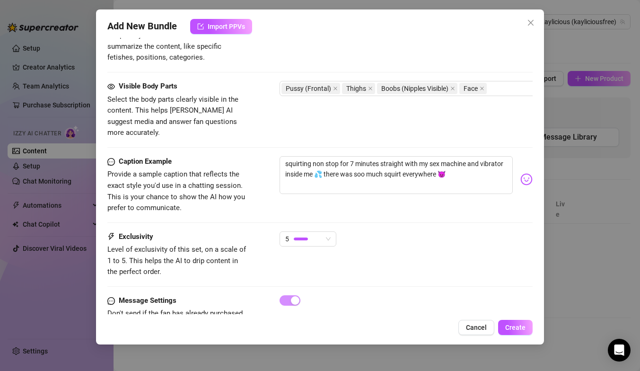
scroll to position [518, 0]
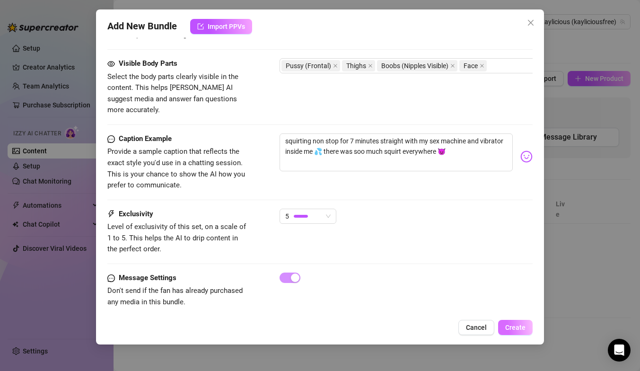
click at [511, 327] on span "Create" at bounding box center [515, 327] width 20 height 8
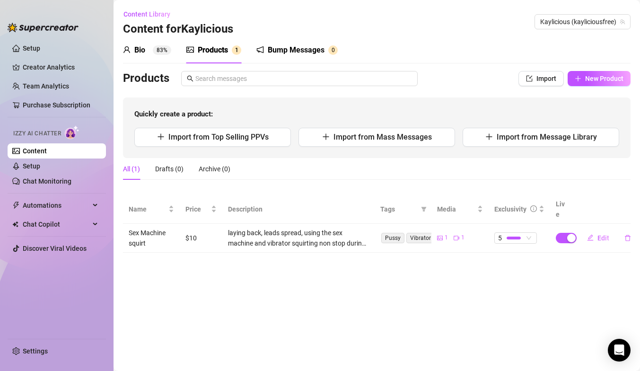
click at [195, 228] on td "$10" at bounding box center [201, 238] width 43 height 29
click at [71, 185] on link "Chat Monitoring" at bounding box center [47, 181] width 49 height 8
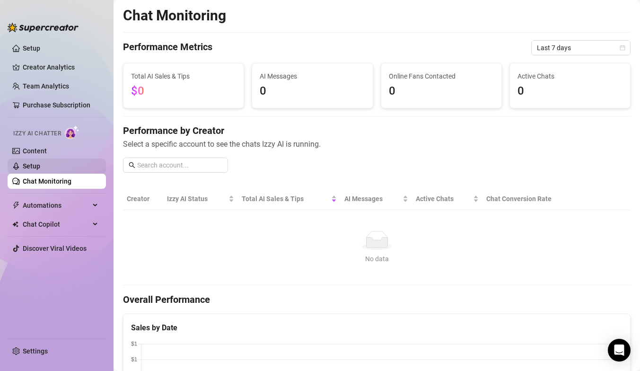
click at [40, 164] on link "Setup" at bounding box center [31, 166] width 17 height 8
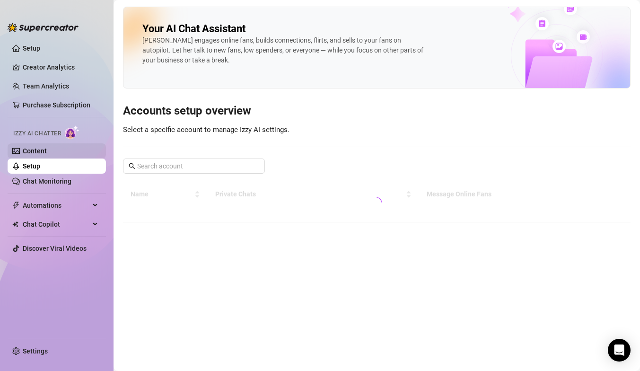
click at [46, 154] on link "Content" at bounding box center [35, 151] width 24 height 8
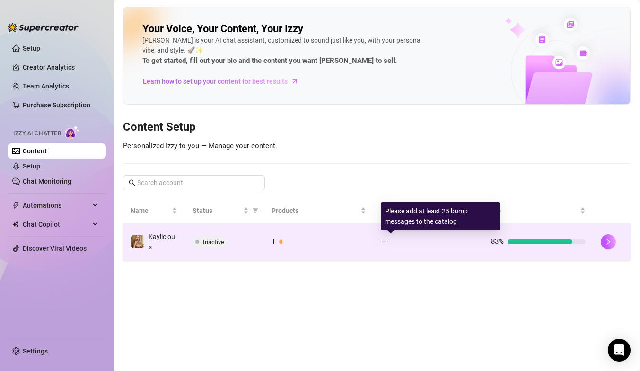
click at [412, 245] on div "—" at bounding box center [428, 241] width 95 height 11
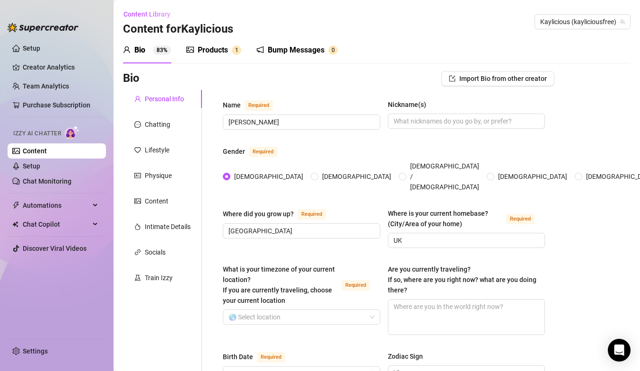
click at [213, 48] on div "Products" at bounding box center [213, 49] width 30 height 11
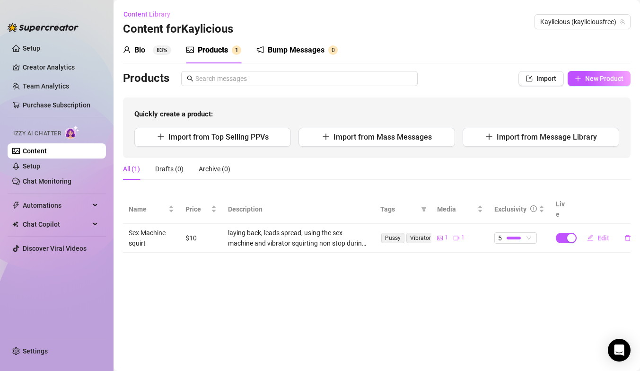
click at [410, 224] on td "Pussy Vibrator Masturbation Lingerie squirt sex machine" at bounding box center [402, 238] width 57 height 29
click at [191, 227] on td "$10" at bounding box center [201, 238] width 43 height 29
